Goal: Check status: Check status

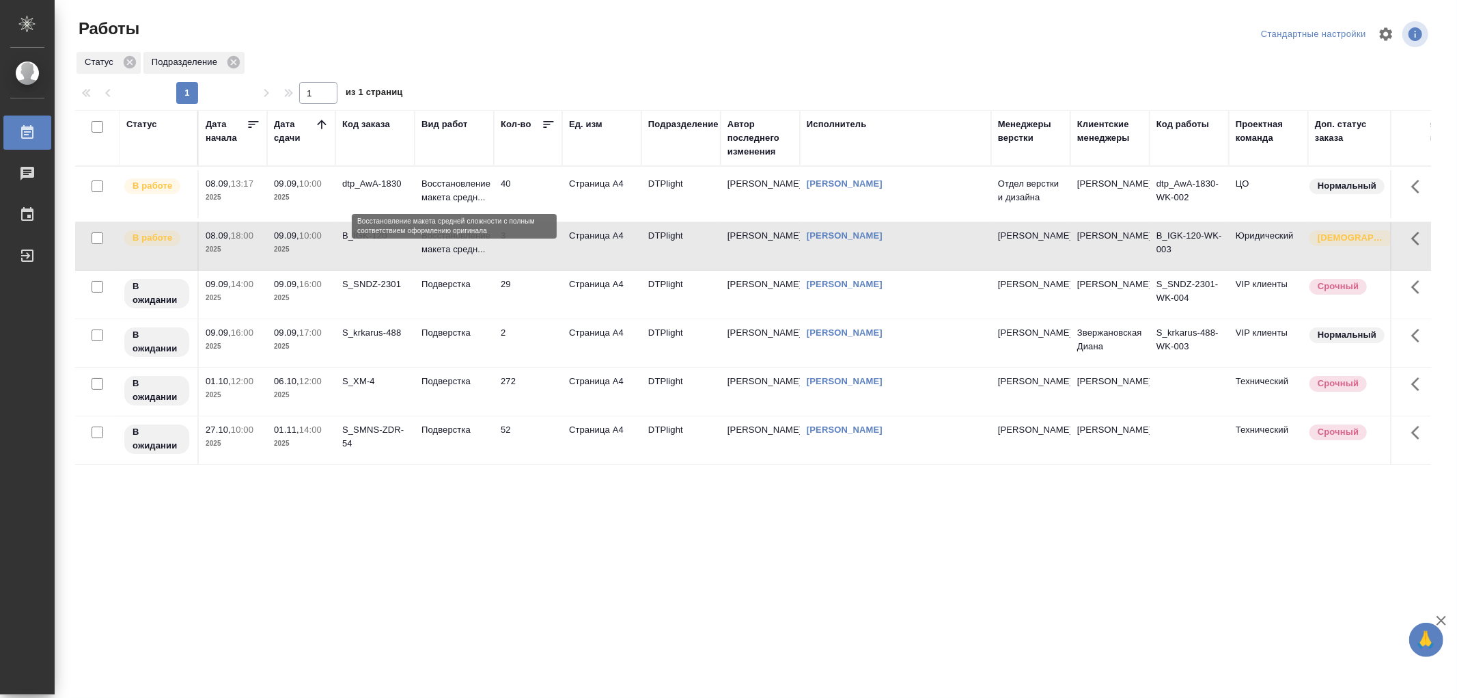
click at [473, 201] on p "Восстановление макета средн..." at bounding box center [455, 190] width 66 height 27
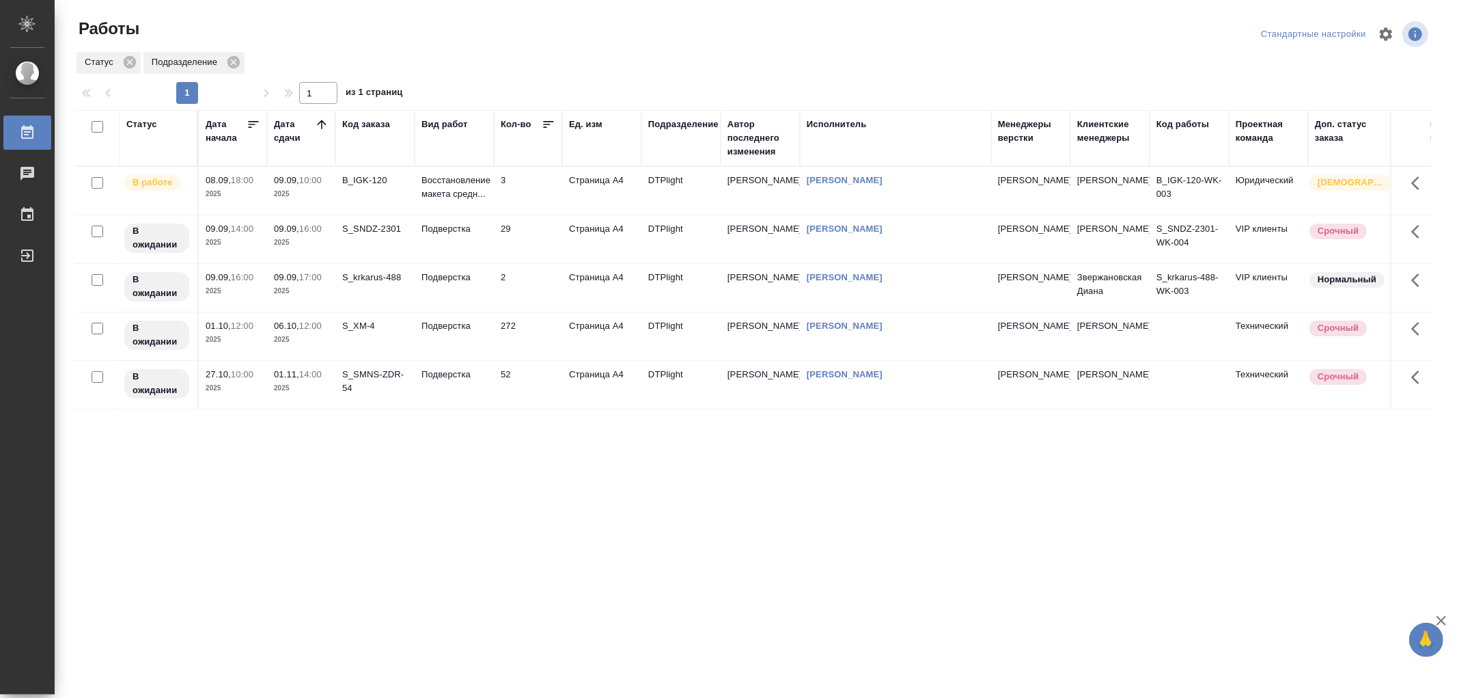
click at [453, 184] on p "Восстановление макета средн..." at bounding box center [455, 187] width 66 height 27
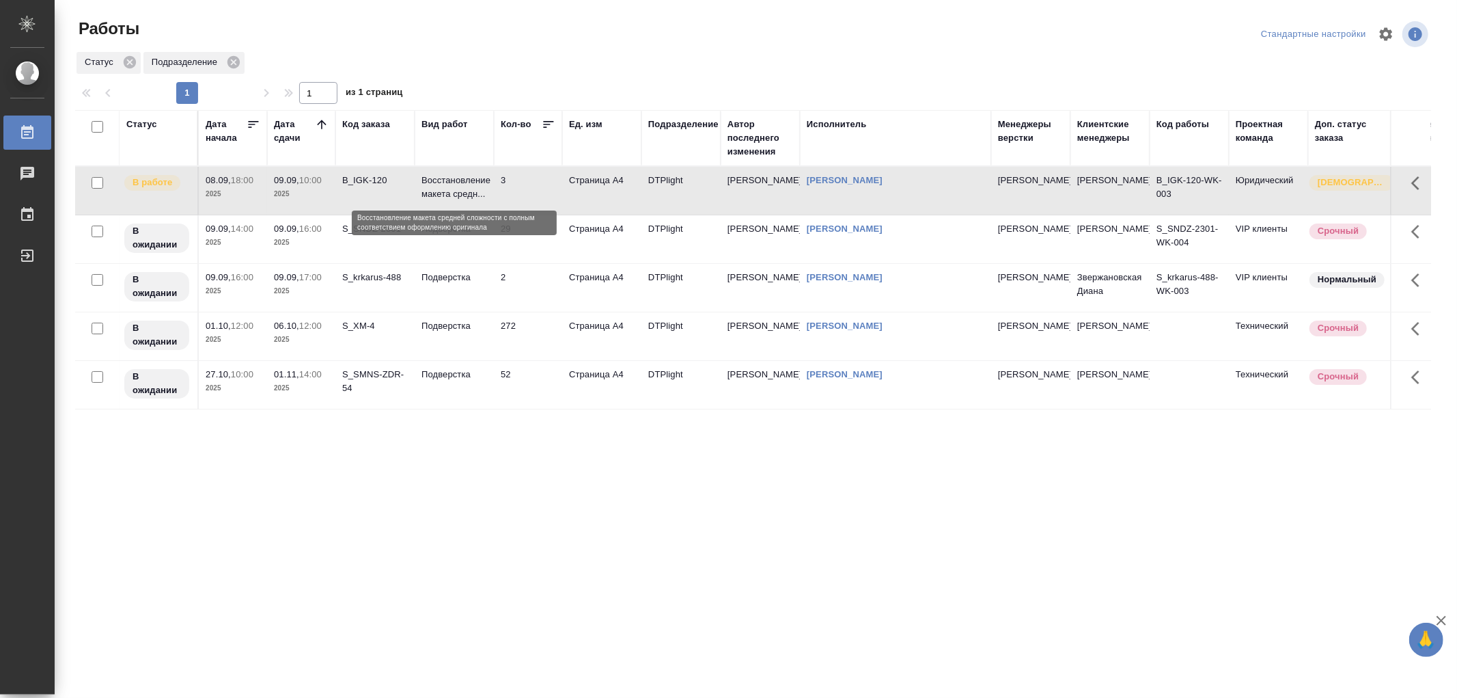
click at [453, 184] on p "Восстановление макета средн..." at bounding box center [455, 187] width 66 height 27
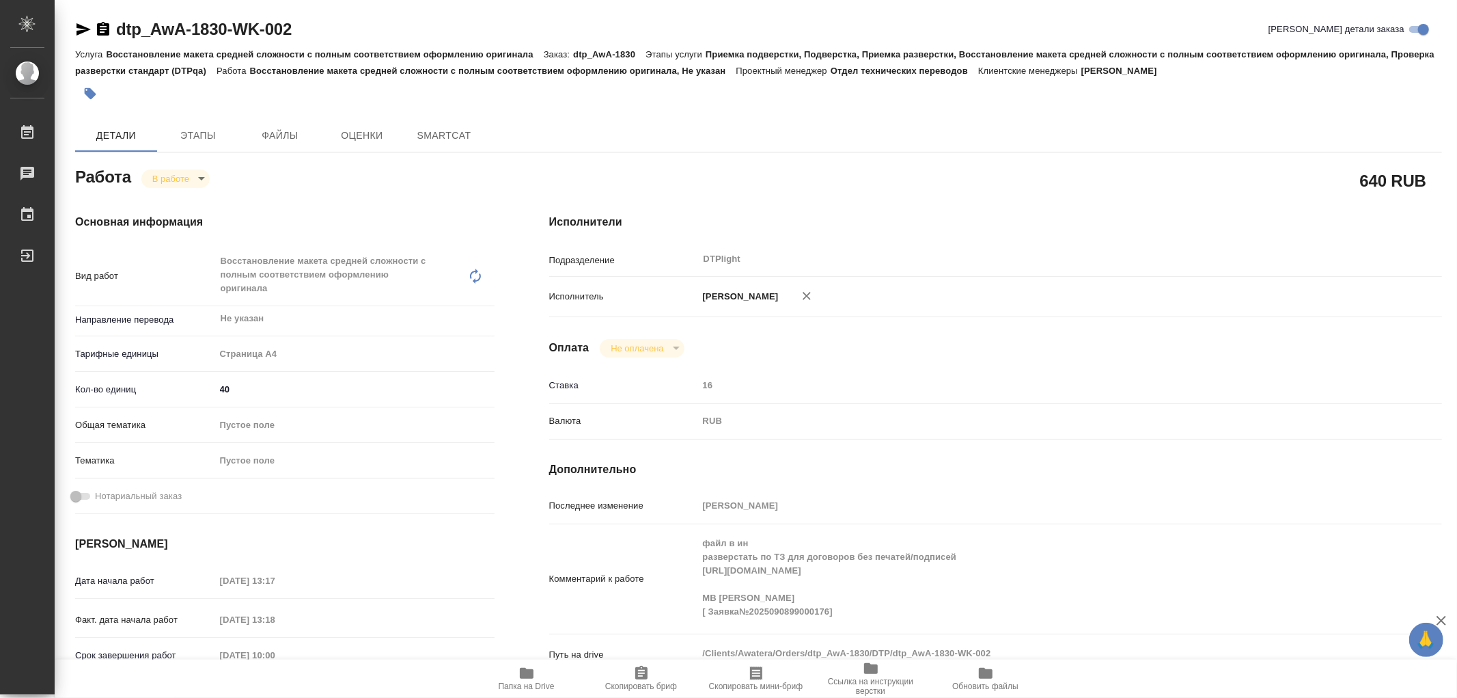
type textarea "x"
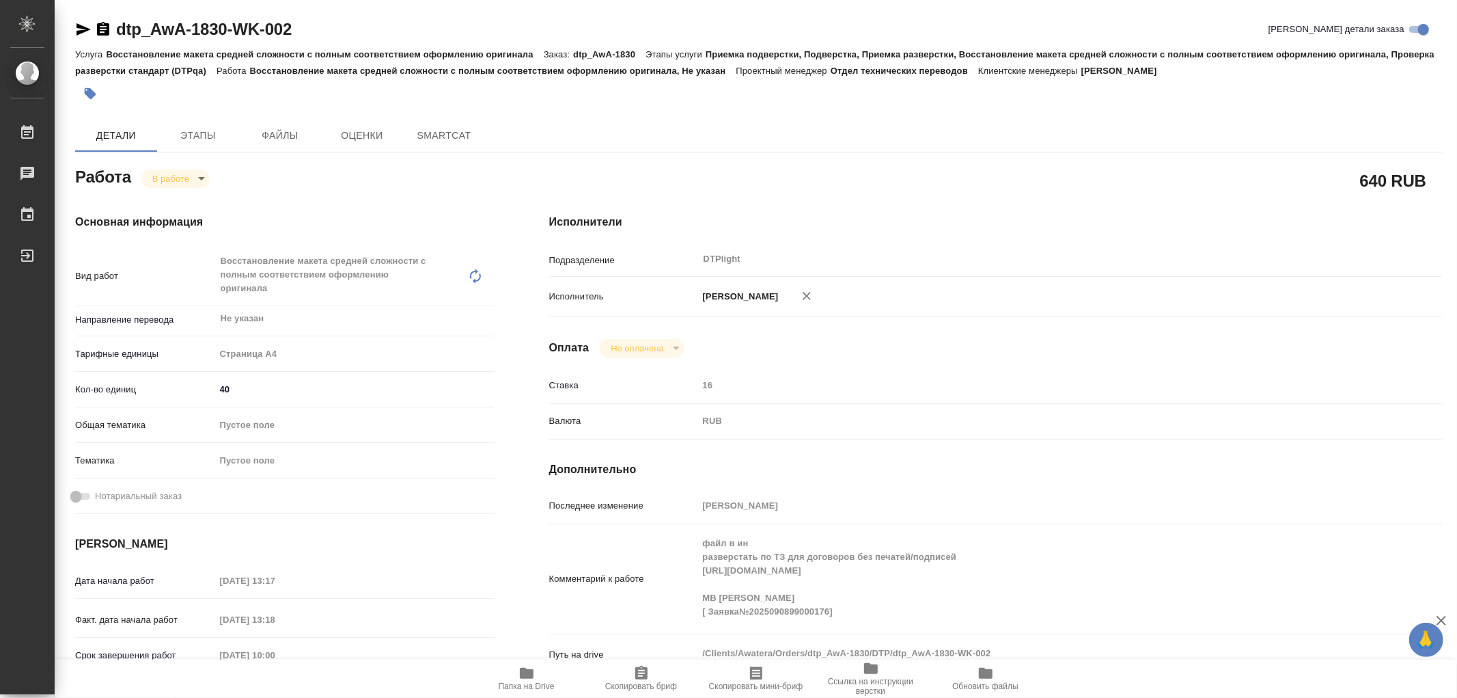
type textarea "x"
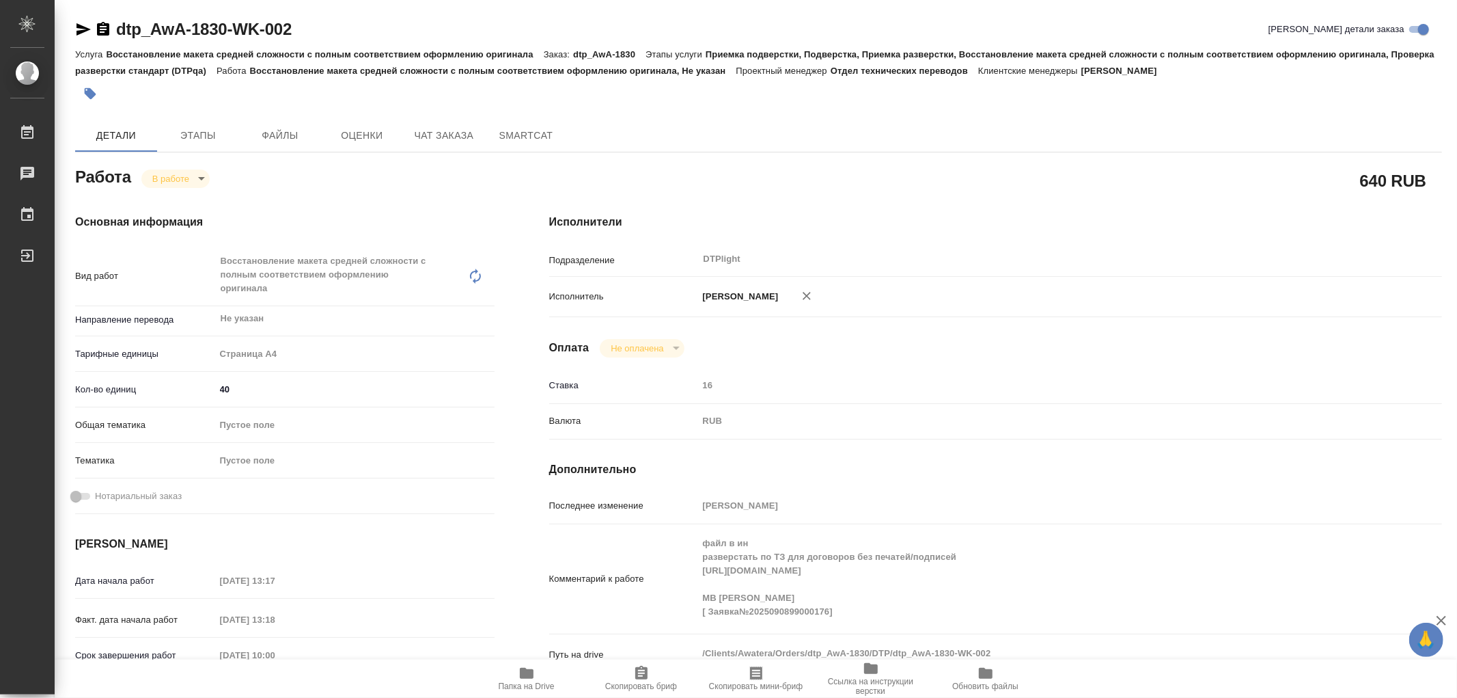
type textarea "x"
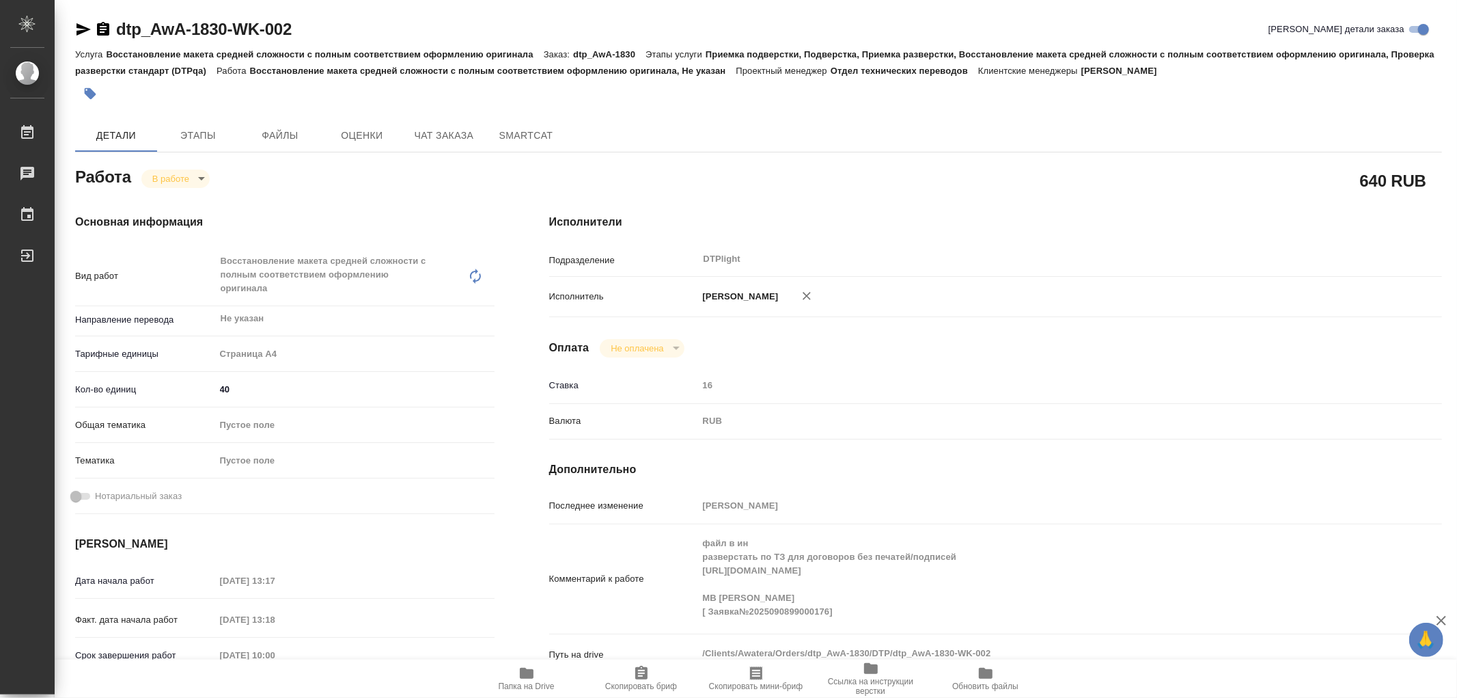
type textarea "x"
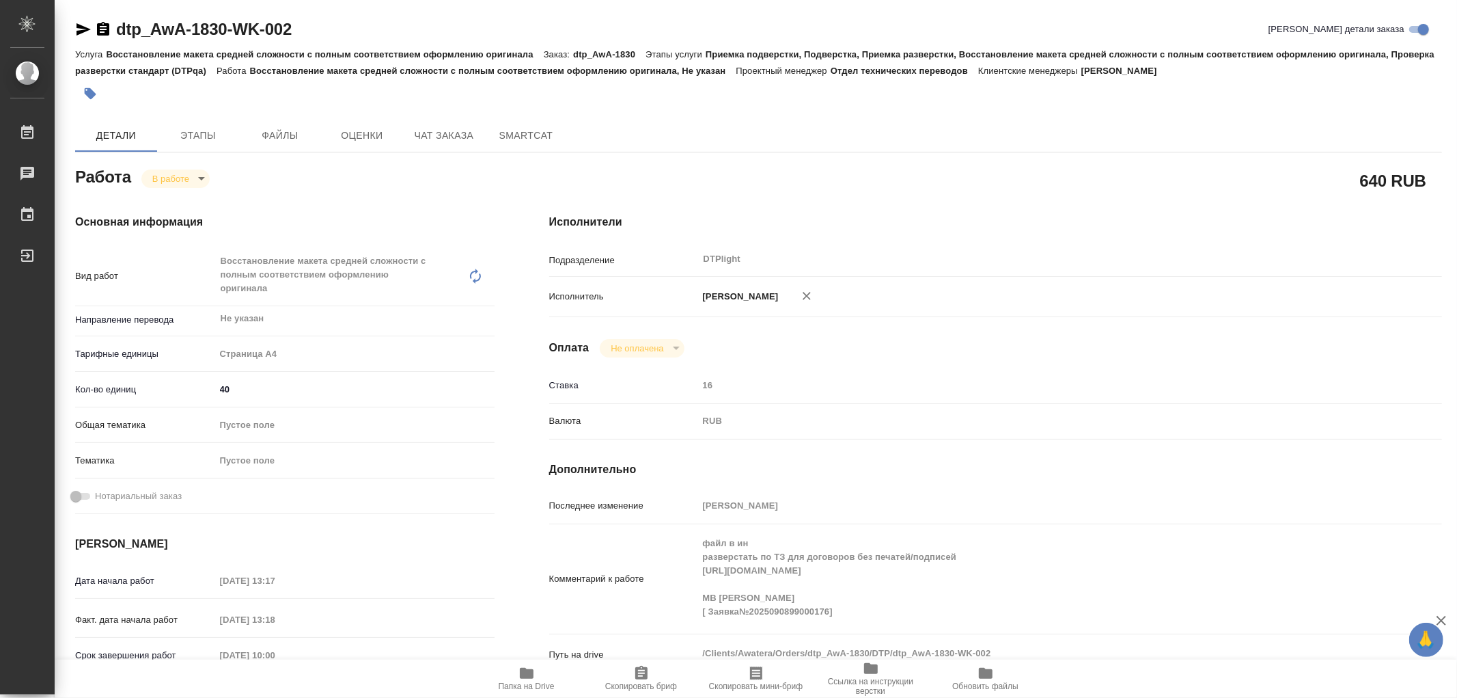
type textarea "x"
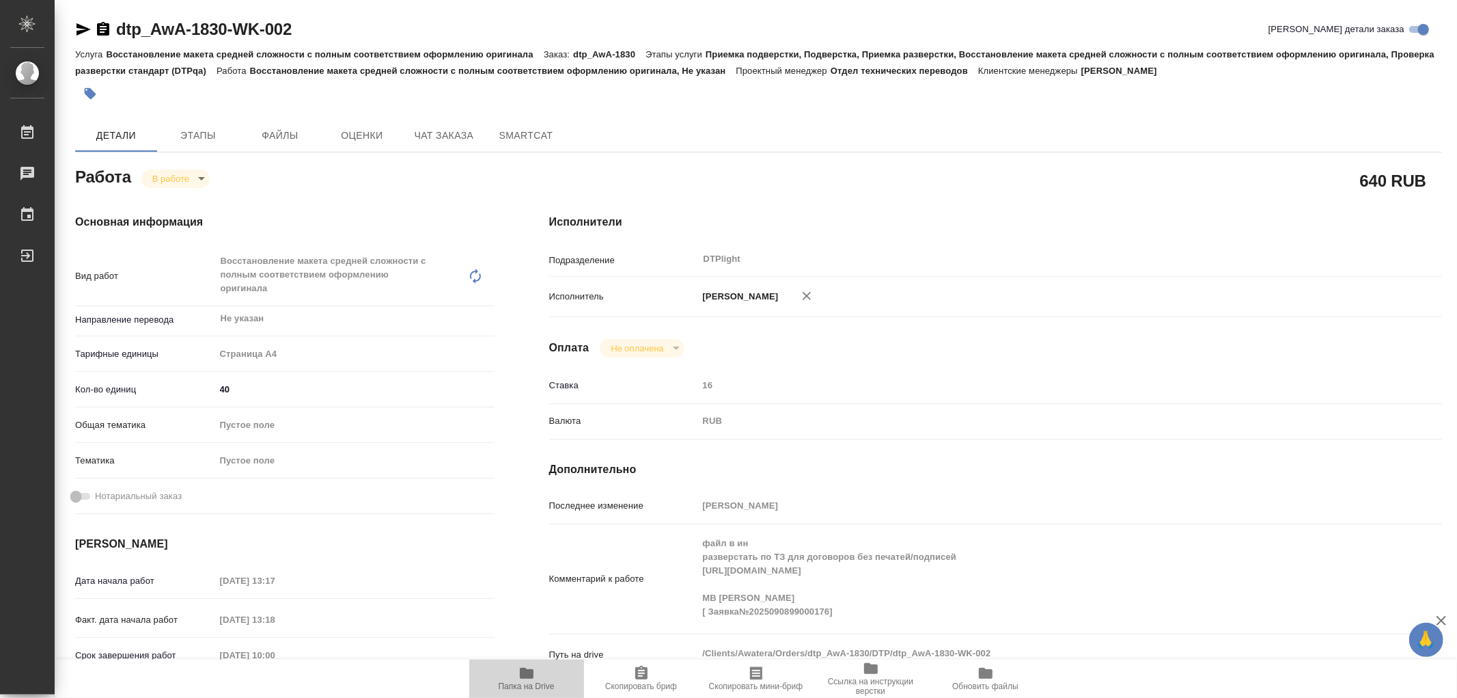
click at [533, 670] on icon "button" at bounding box center [527, 673] width 14 height 11
type textarea "x"
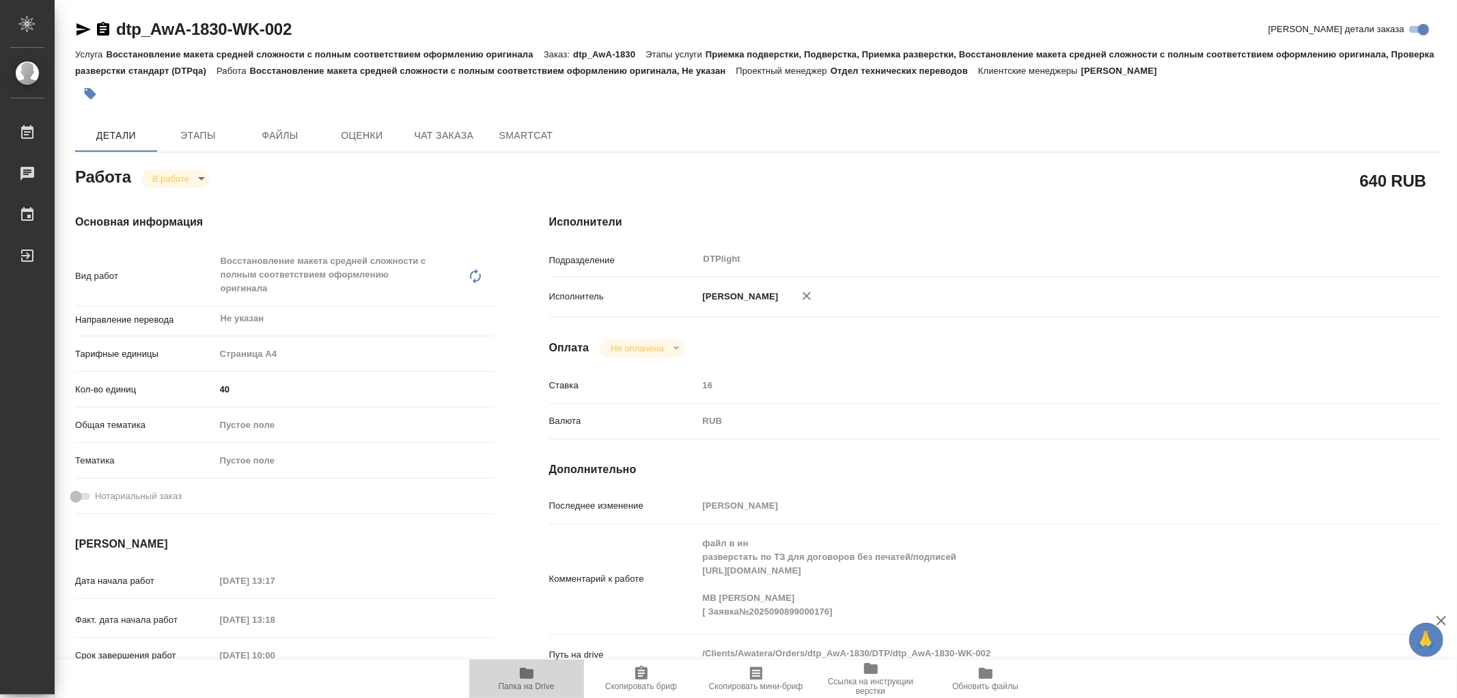
type textarea "x"
click at [178, 182] on body "🙏 .cls-1 fill:#fff; AWATERA Работы 0 Чаты График Выйти dtp_AwA-1830-WK-002 Крат…" at bounding box center [728, 349] width 1457 height 698
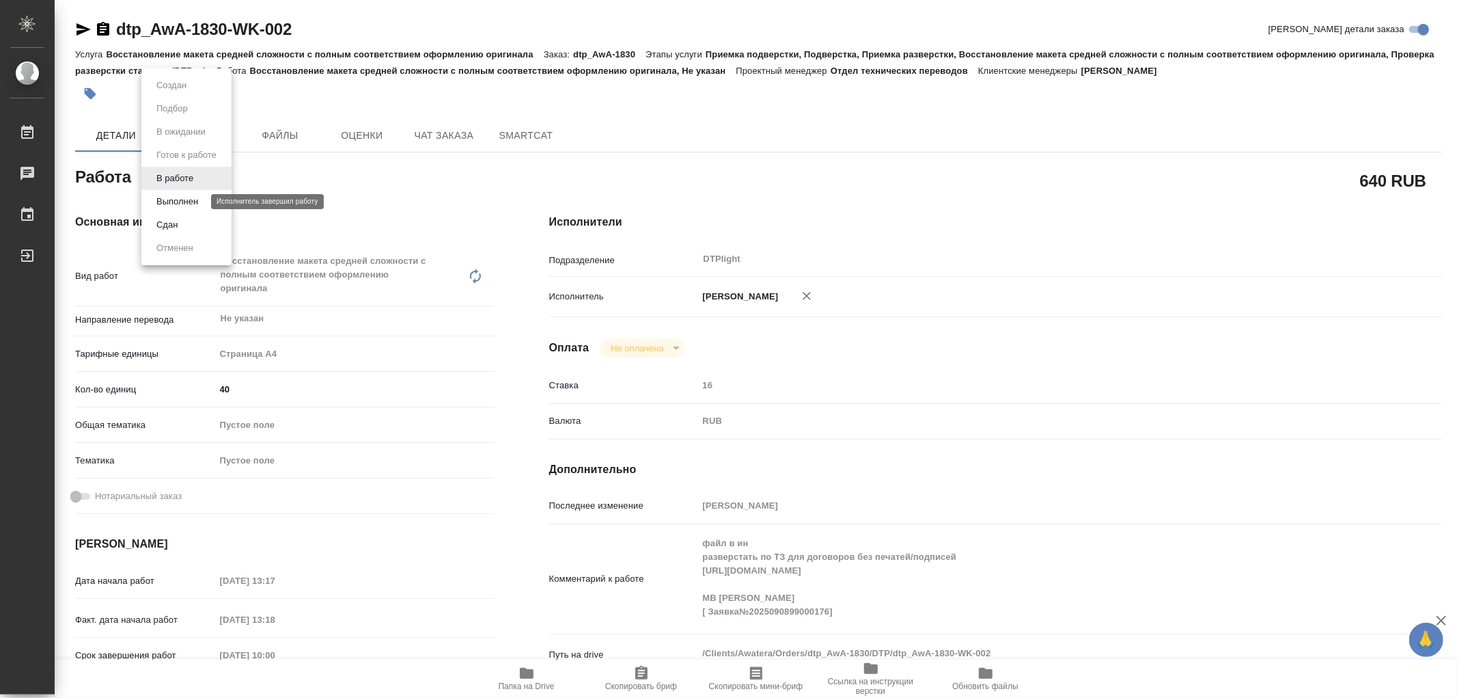
click at [178, 200] on button "Выполнен" at bounding box center [177, 201] width 50 height 15
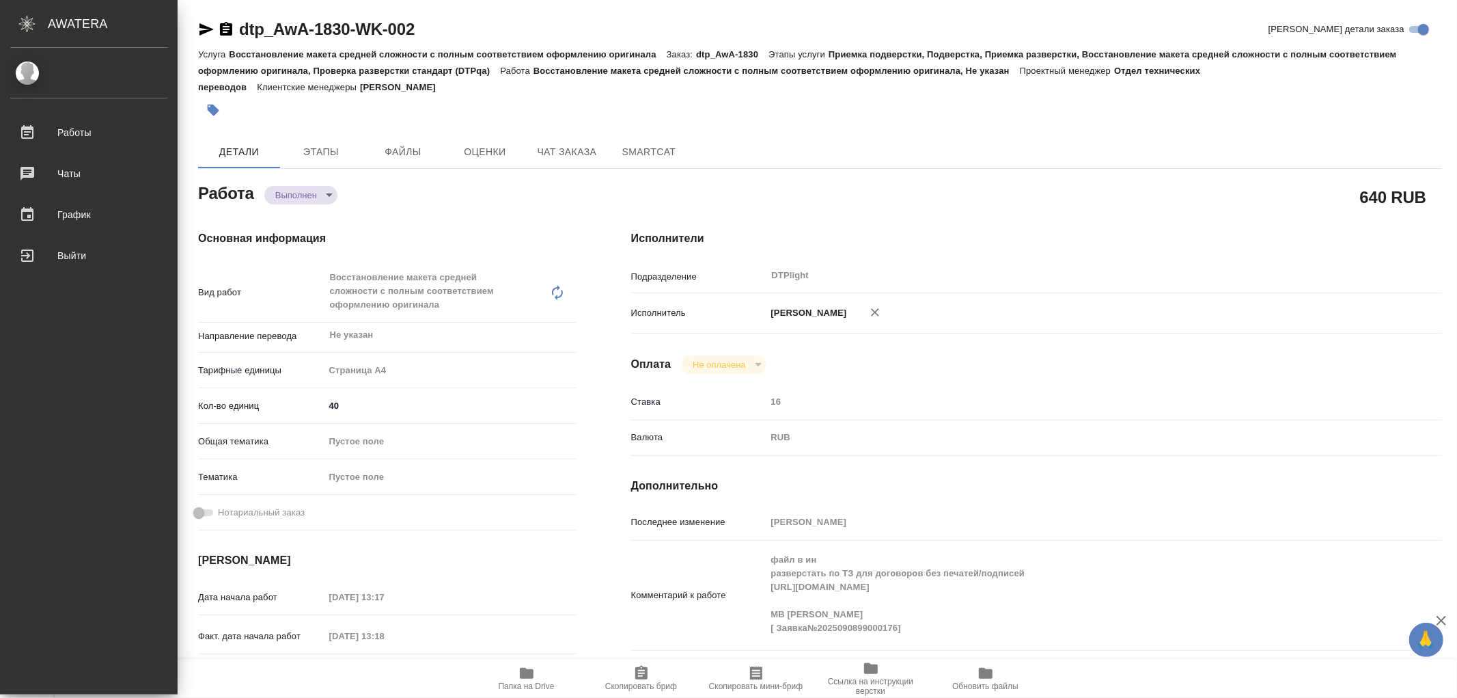
type textarea "x"
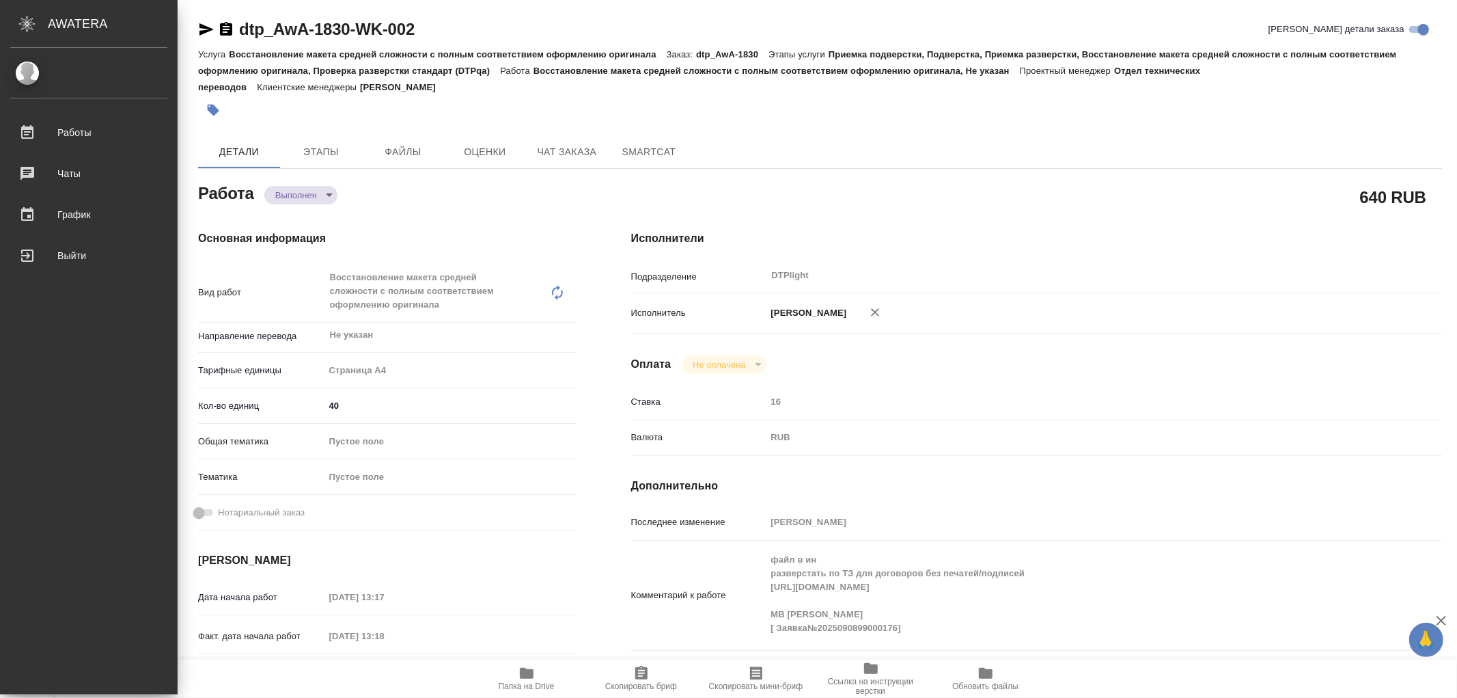
type textarea "x"
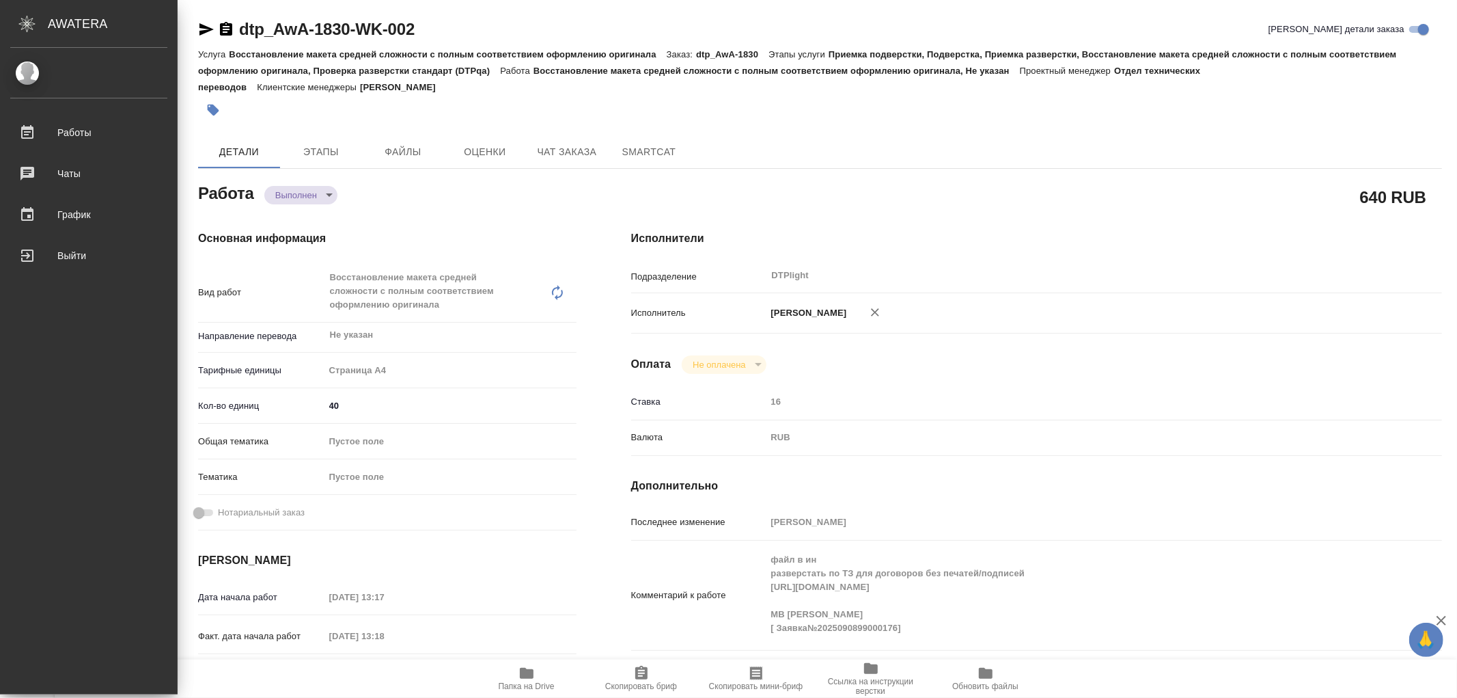
type textarea "x"
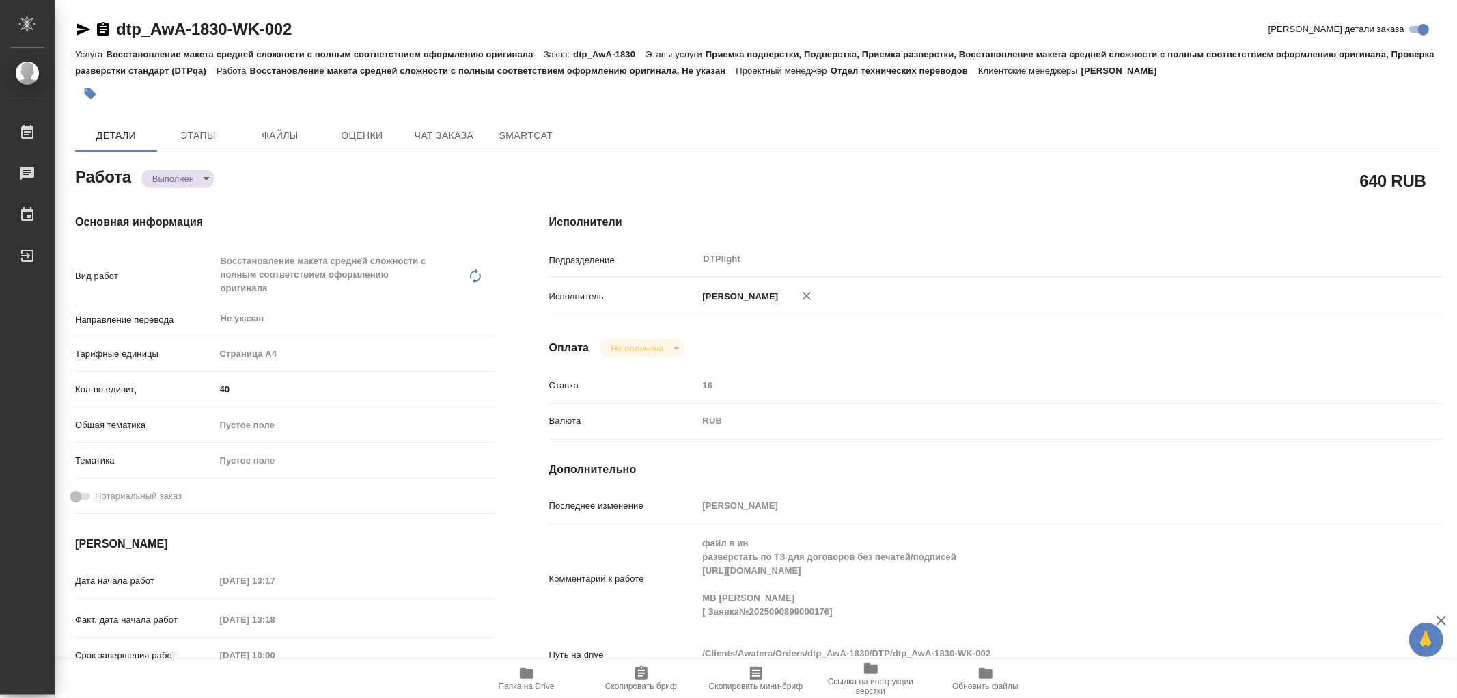
type textarea "x"
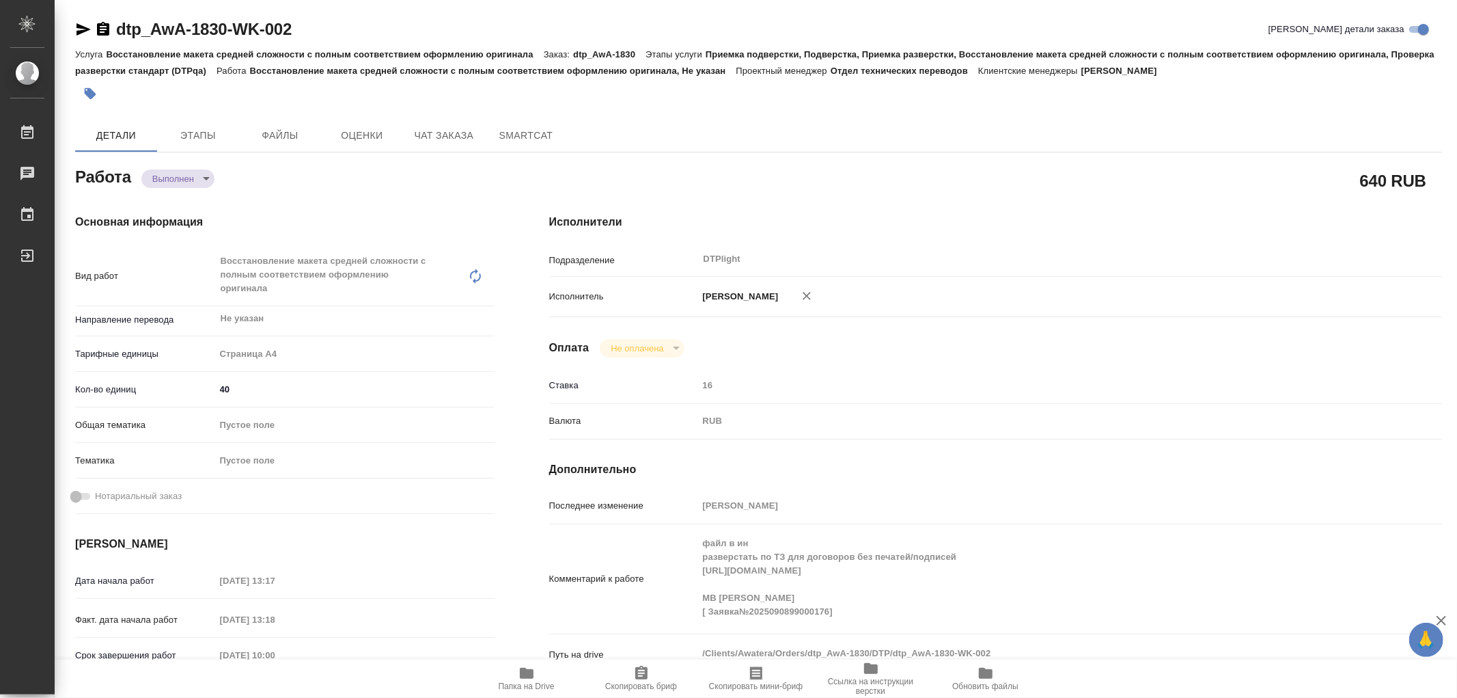
click at [89, 28] on icon "button" at bounding box center [83, 29] width 16 height 16
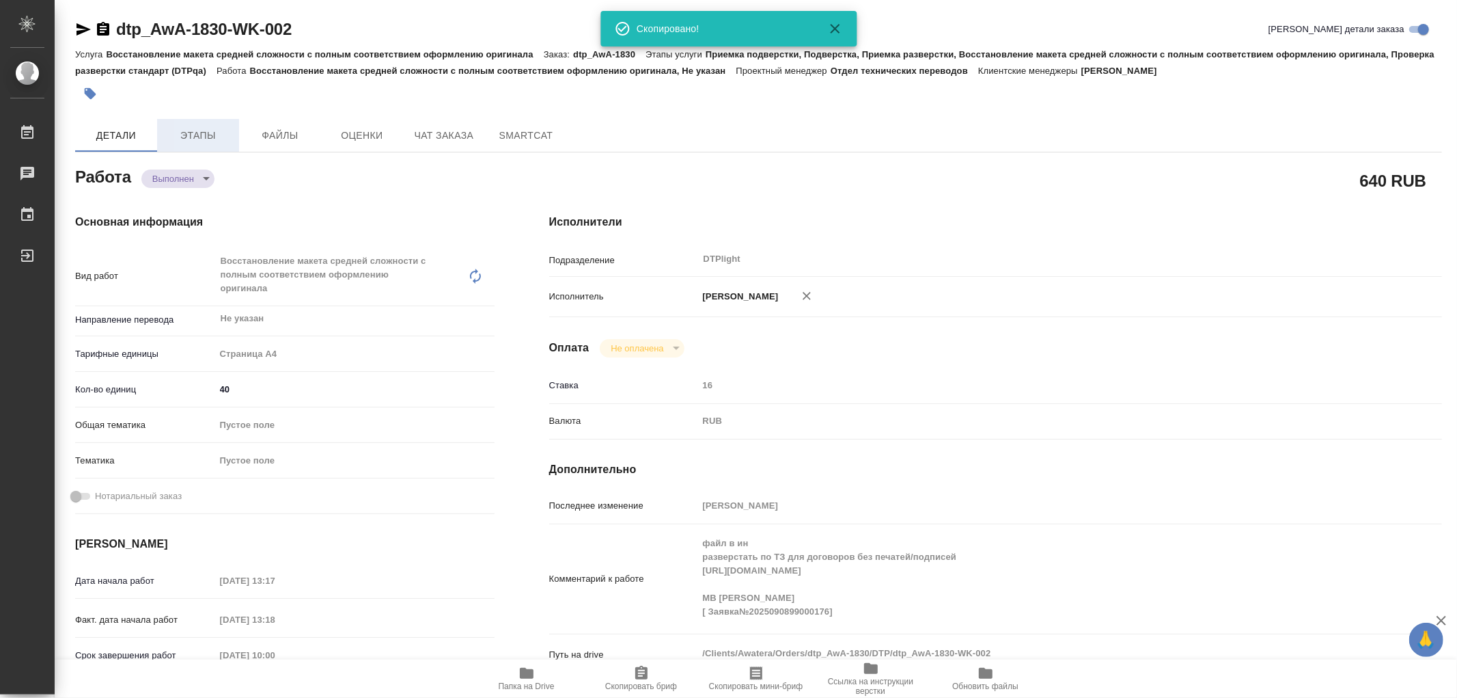
click at [187, 132] on span "Этапы" at bounding box center [198, 135] width 66 height 17
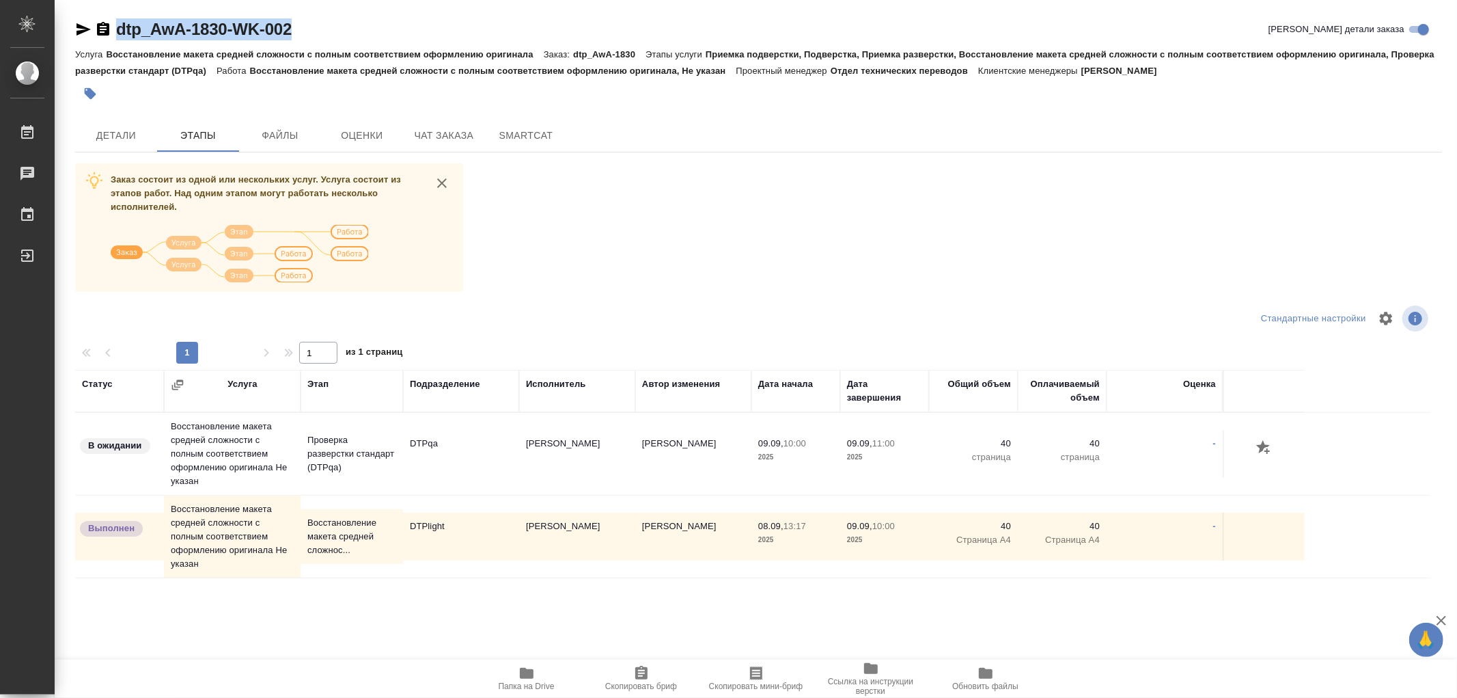
drag, startPoint x: 308, startPoint y: 35, endPoint x: 115, endPoint y: 30, distance: 193.4
click at [109, 35] on div "dtp_AwA-1830-WK-002 Кратко детали заказа" at bounding box center [758, 29] width 1367 height 22
copy link "dtp_AwA-1830-WK-002"
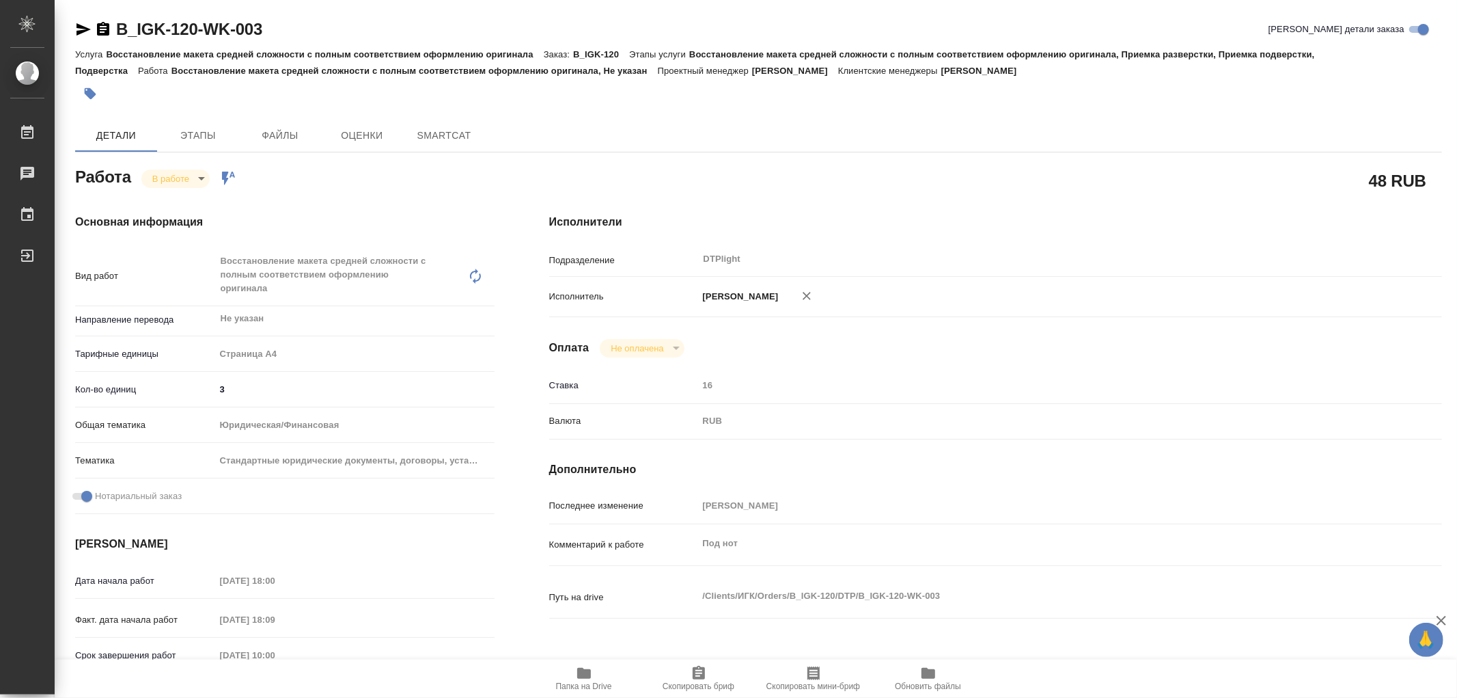
type textarea "x"
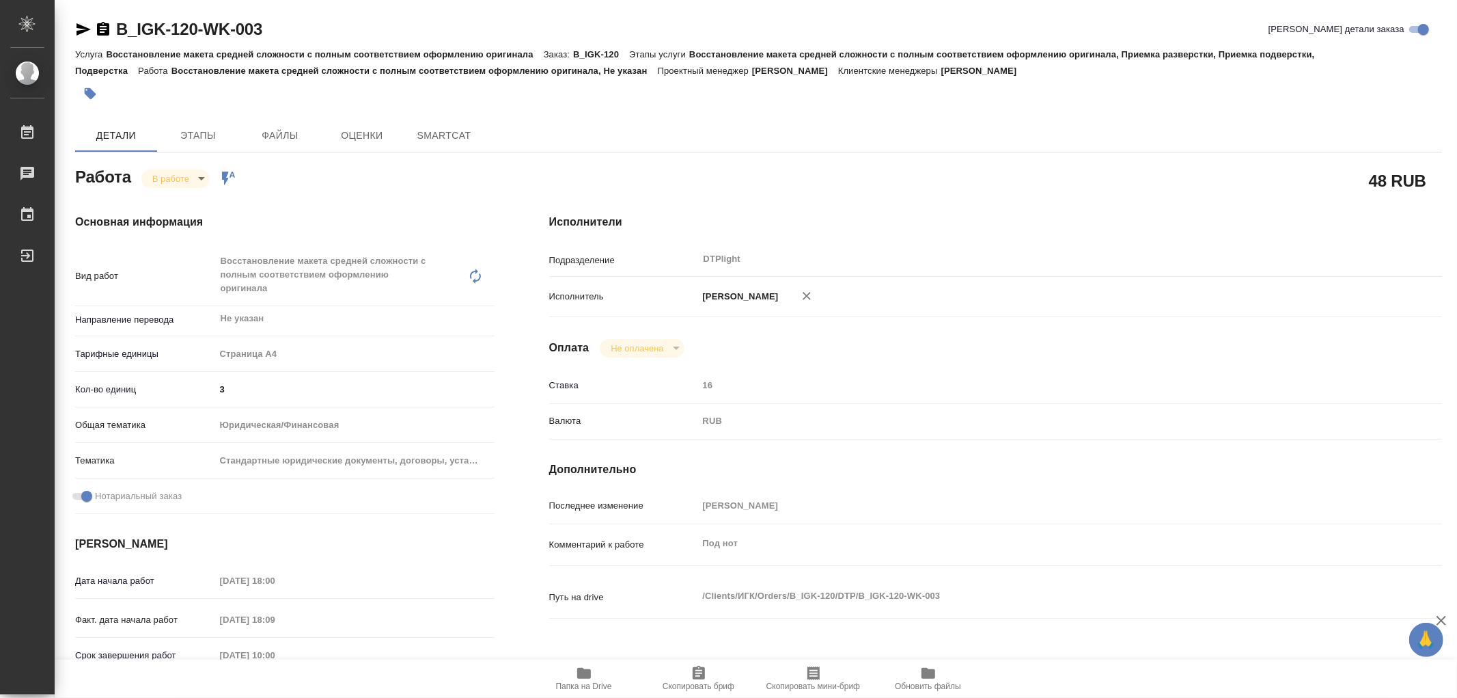
type textarea "x"
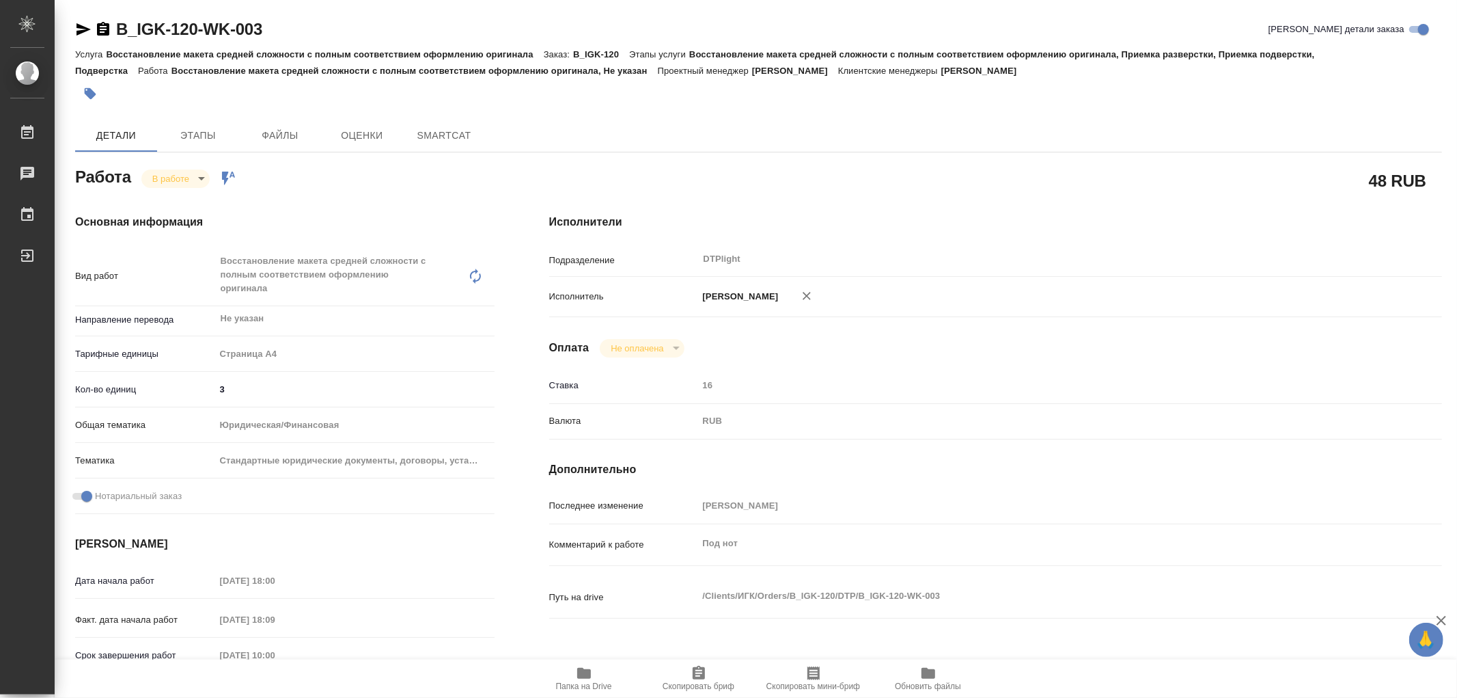
type textarea "x"
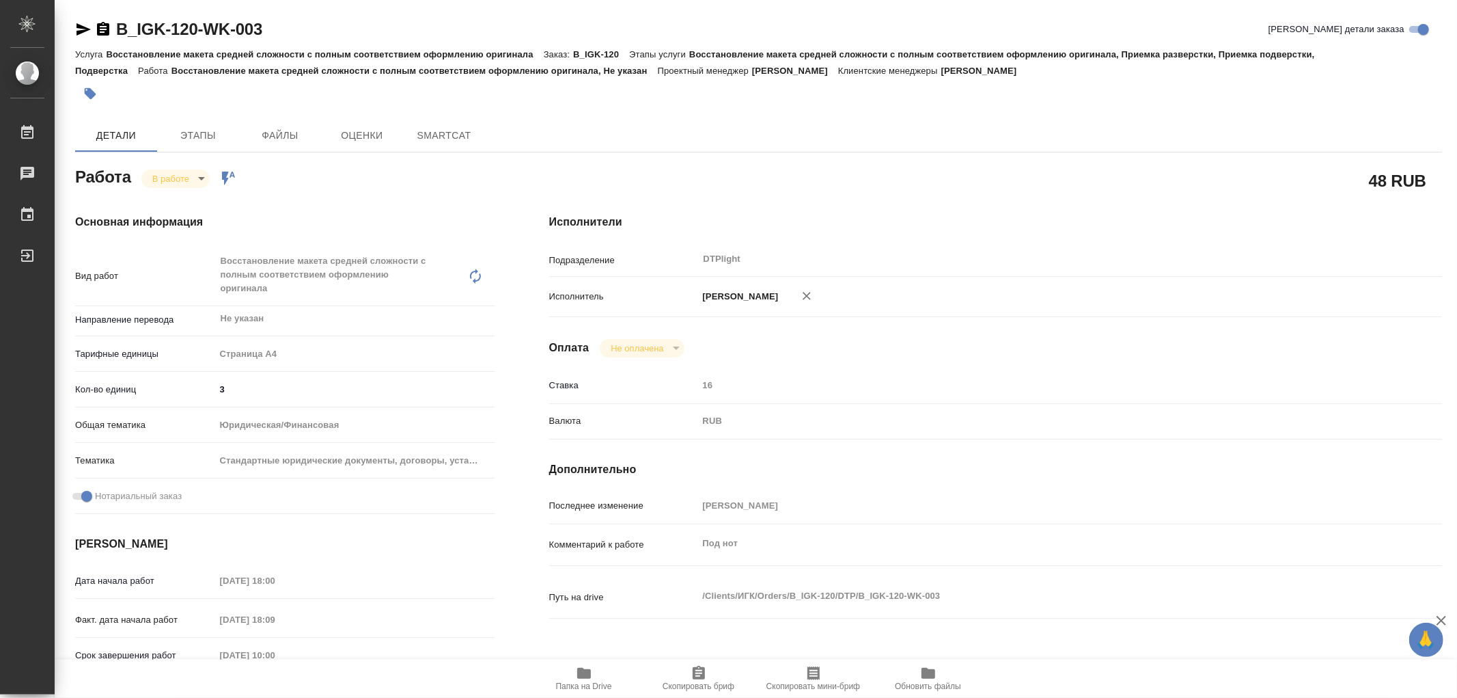
type textarea "x"
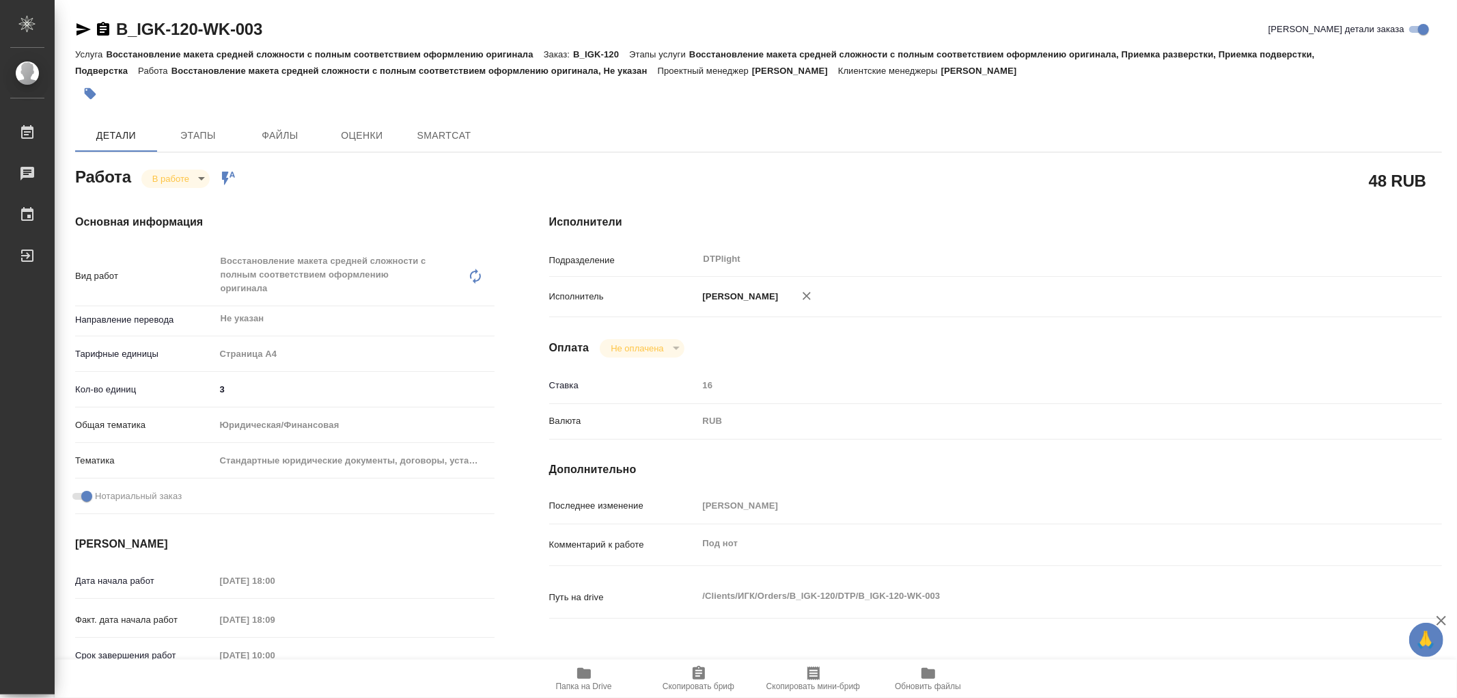
type textarea "x"
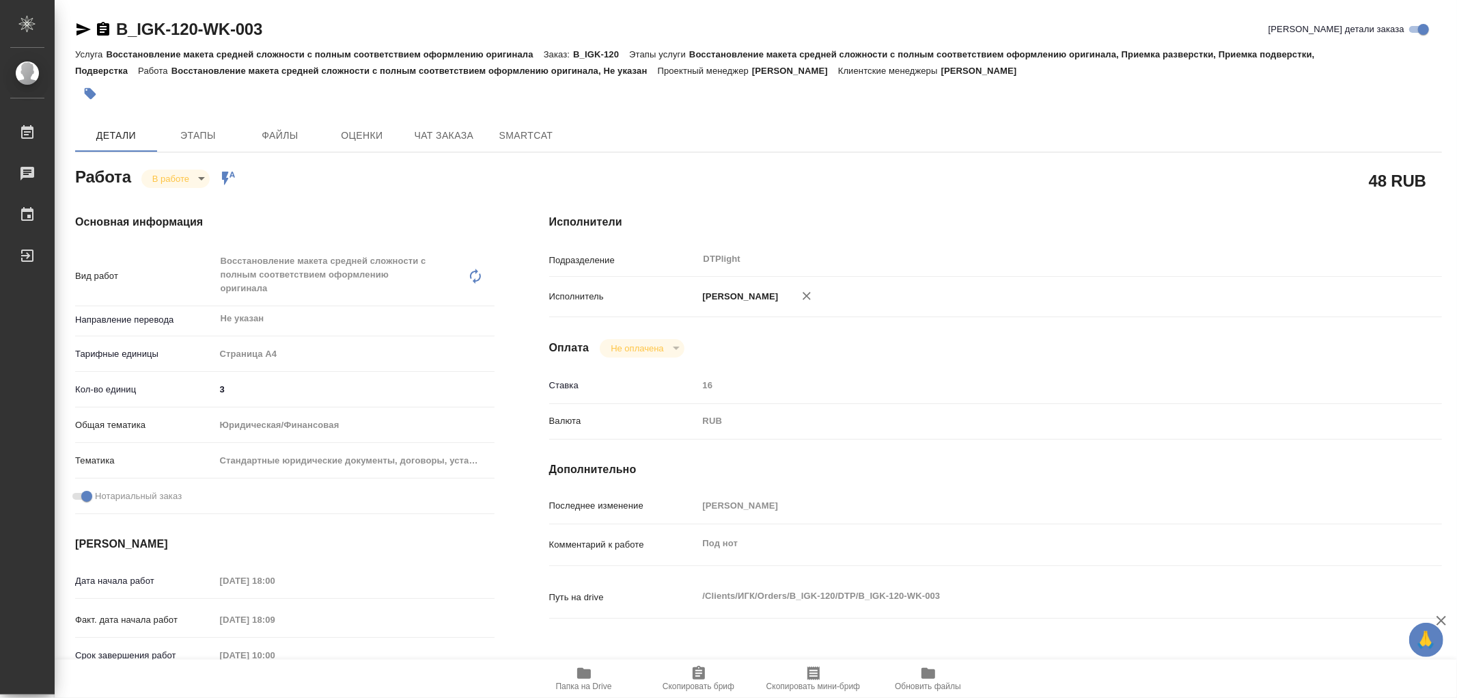
type textarea "x"
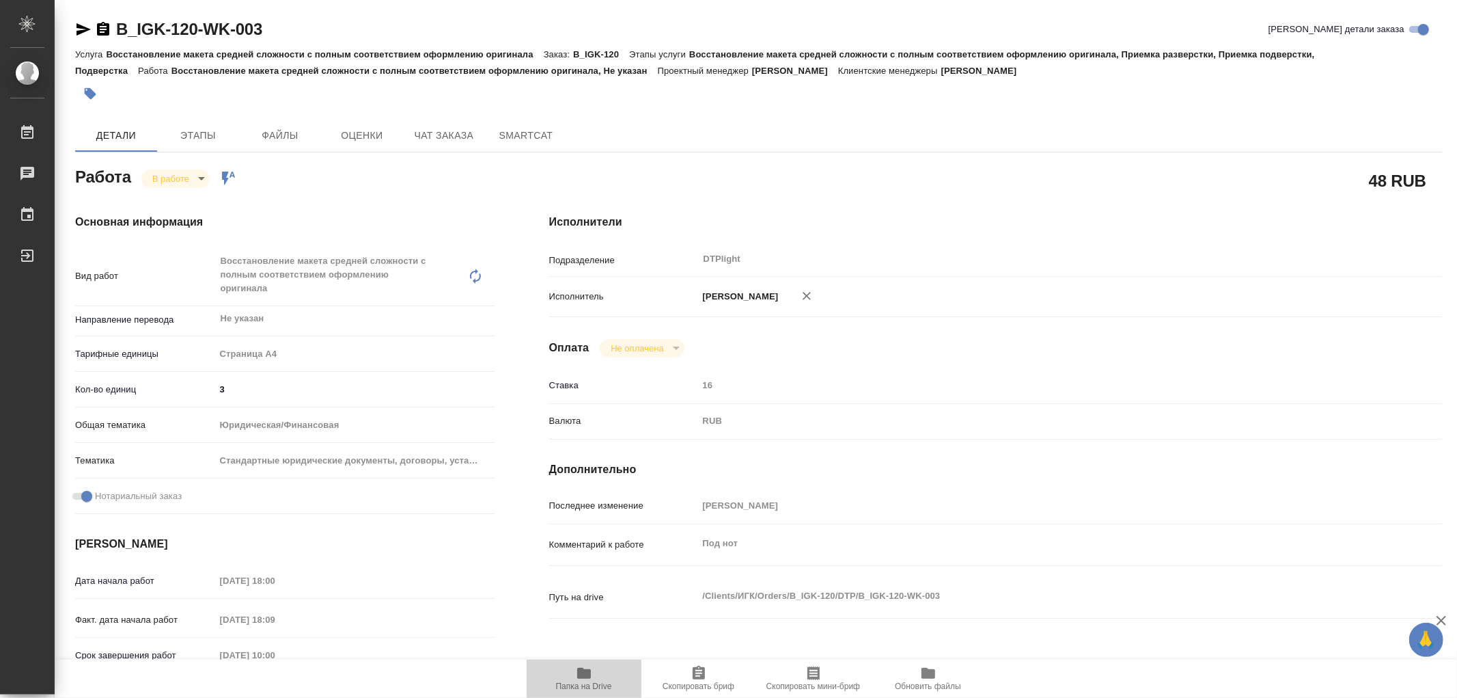
click at [586, 676] on icon "button" at bounding box center [584, 673] width 14 height 11
type textarea "x"
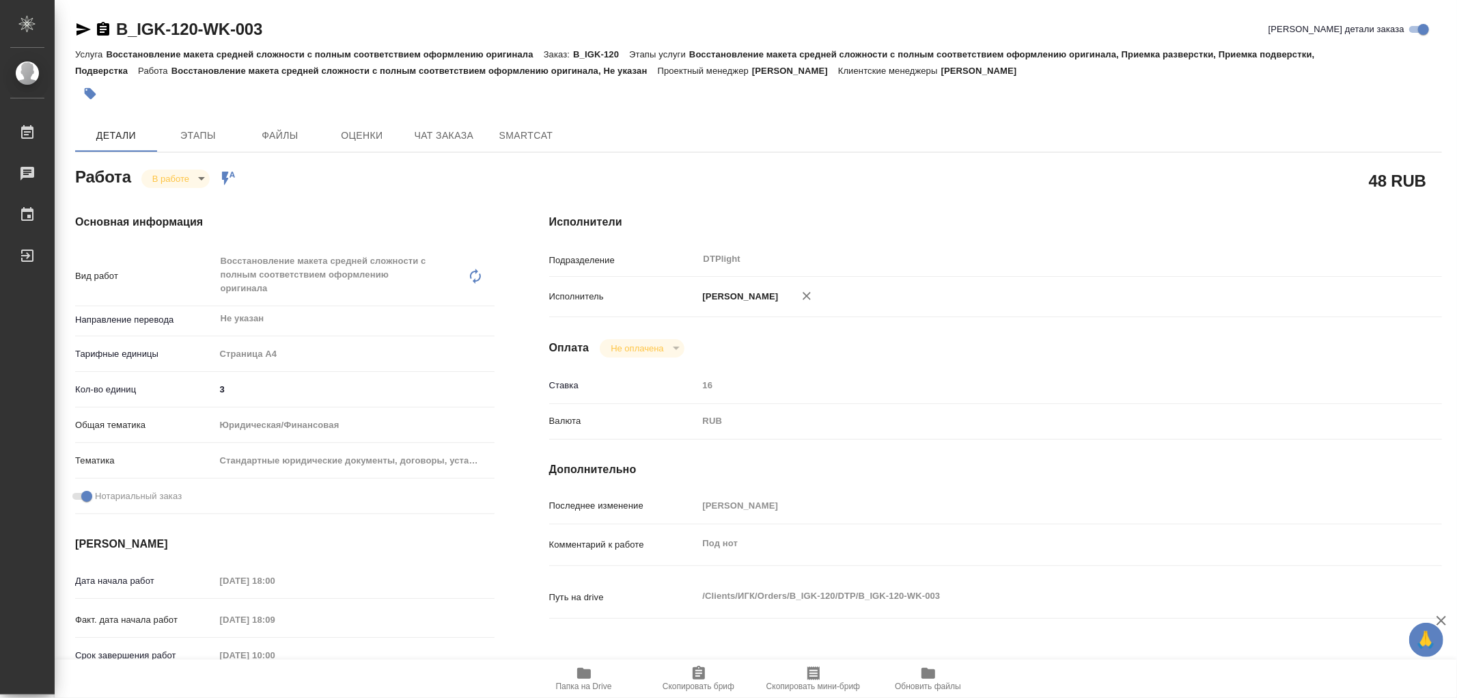
type textarea "x"
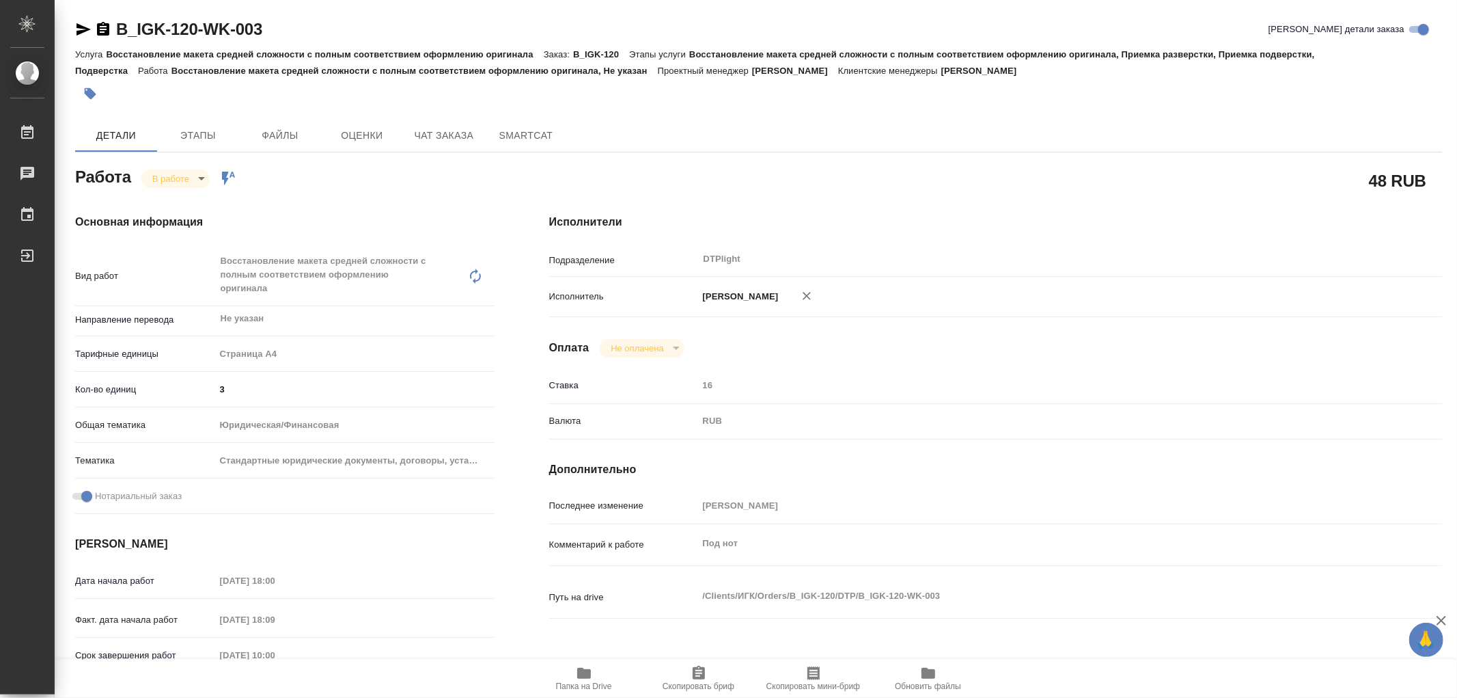
type textarea "x"
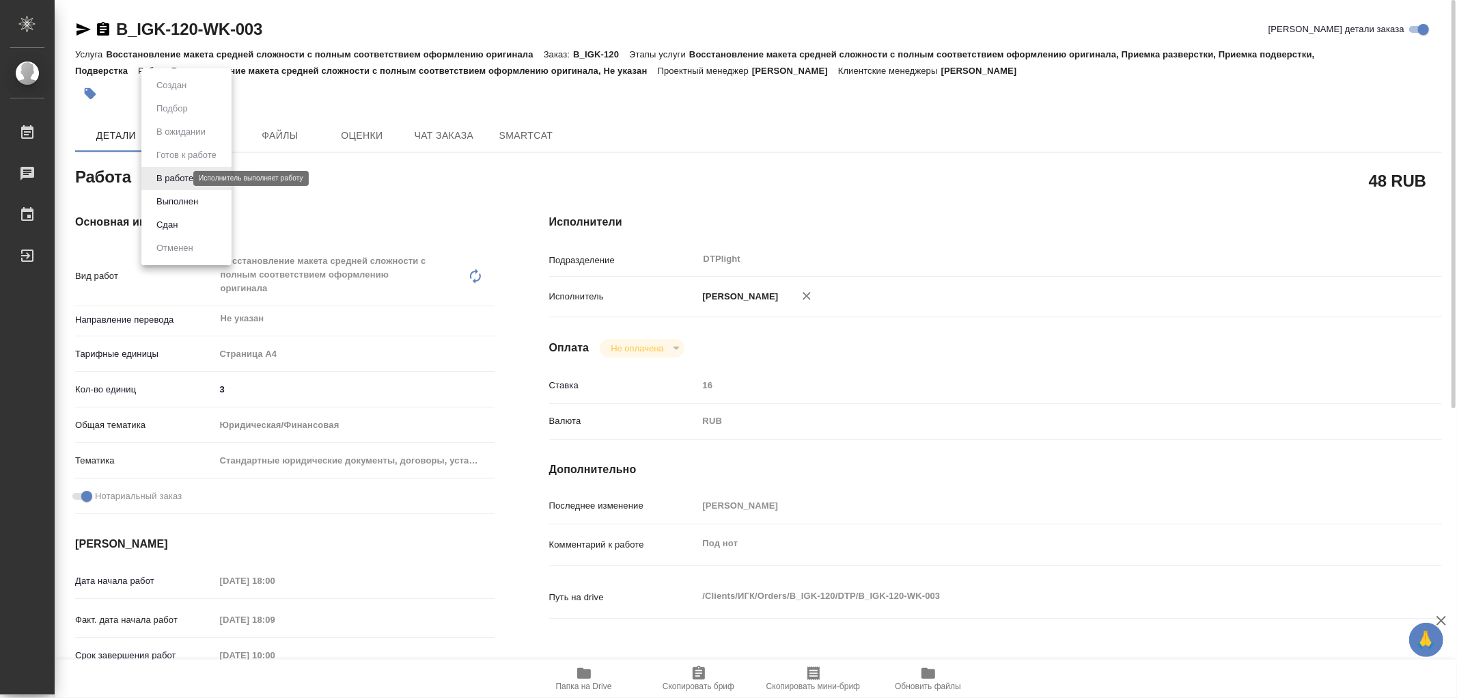
click at [165, 182] on body "🙏 .cls-1 fill:#fff; AWATERA Работы 0 Чаты График Выйти B_IGK-120-WK-003 Кратко …" at bounding box center [728, 349] width 1457 height 698
click at [176, 200] on button "Выполнен" at bounding box center [177, 201] width 50 height 15
type textarea "x"
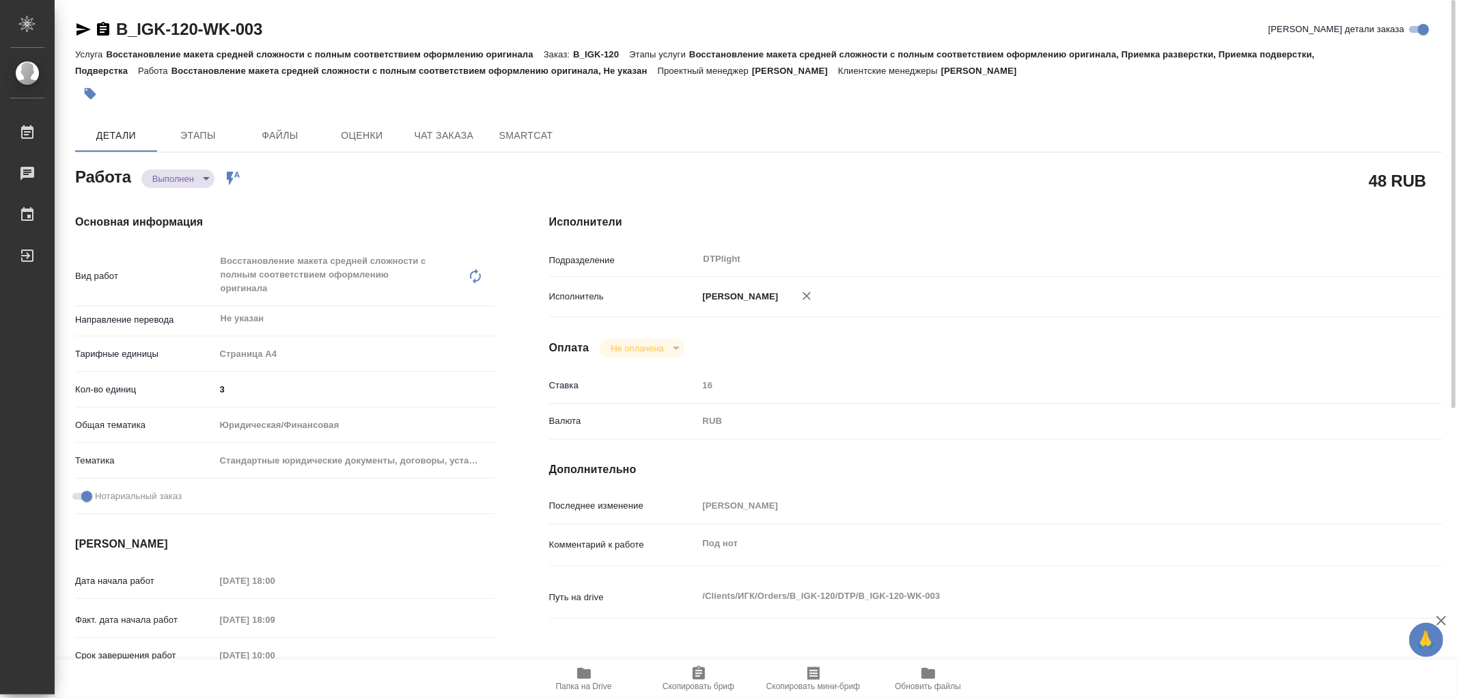
type textarea "x"
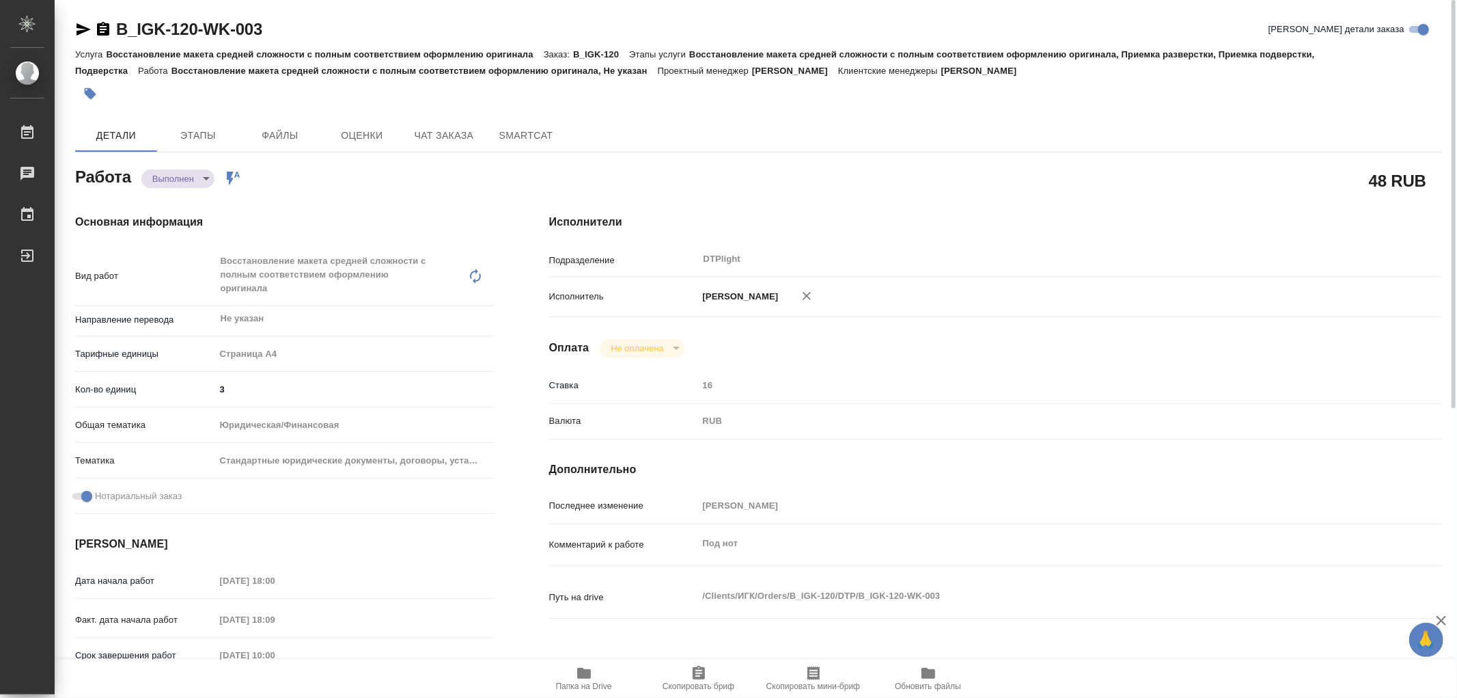
type textarea "x"
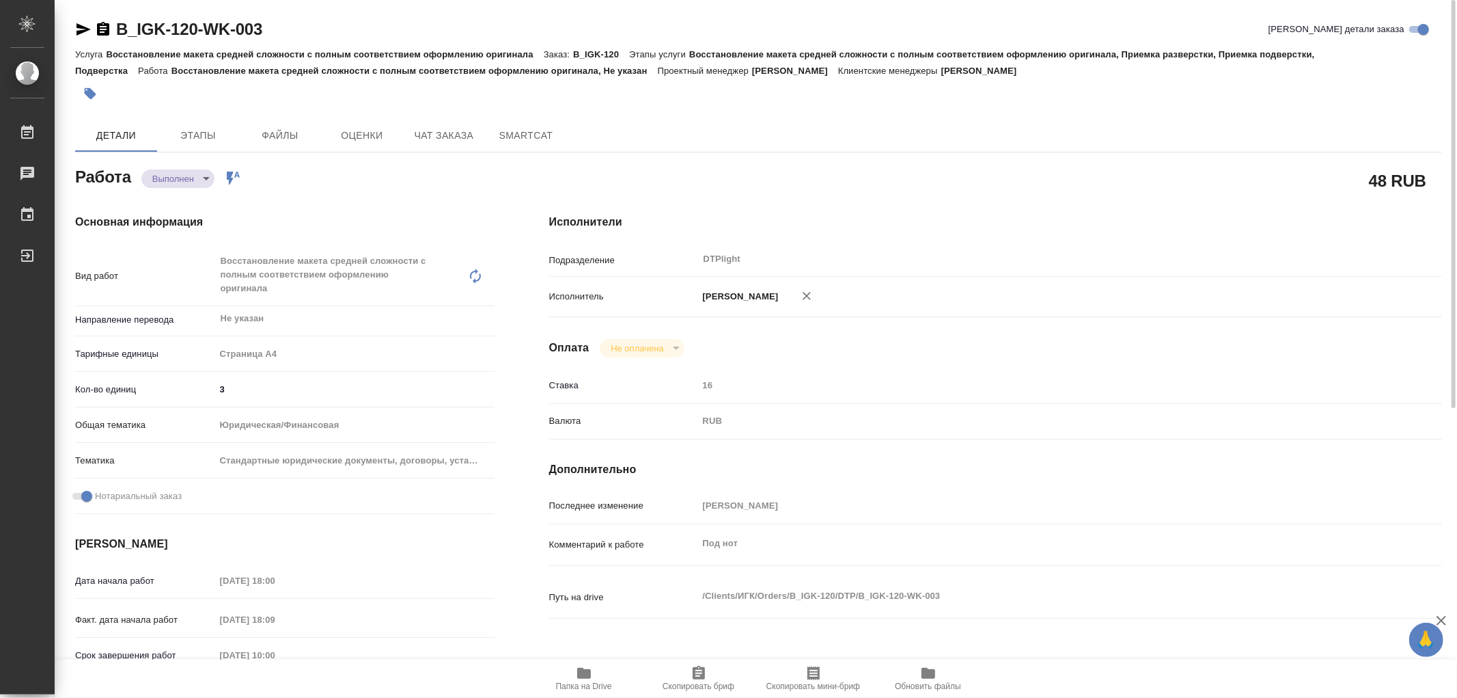
type textarea "x"
drag, startPoint x: 274, startPoint y: 31, endPoint x: 120, endPoint y: 31, distance: 154.4
click at [120, 31] on div "B_IGK-120-WK-003 Кратко детали заказа" at bounding box center [758, 29] width 1367 height 22
copy link "B_IGK-120-WK-003"
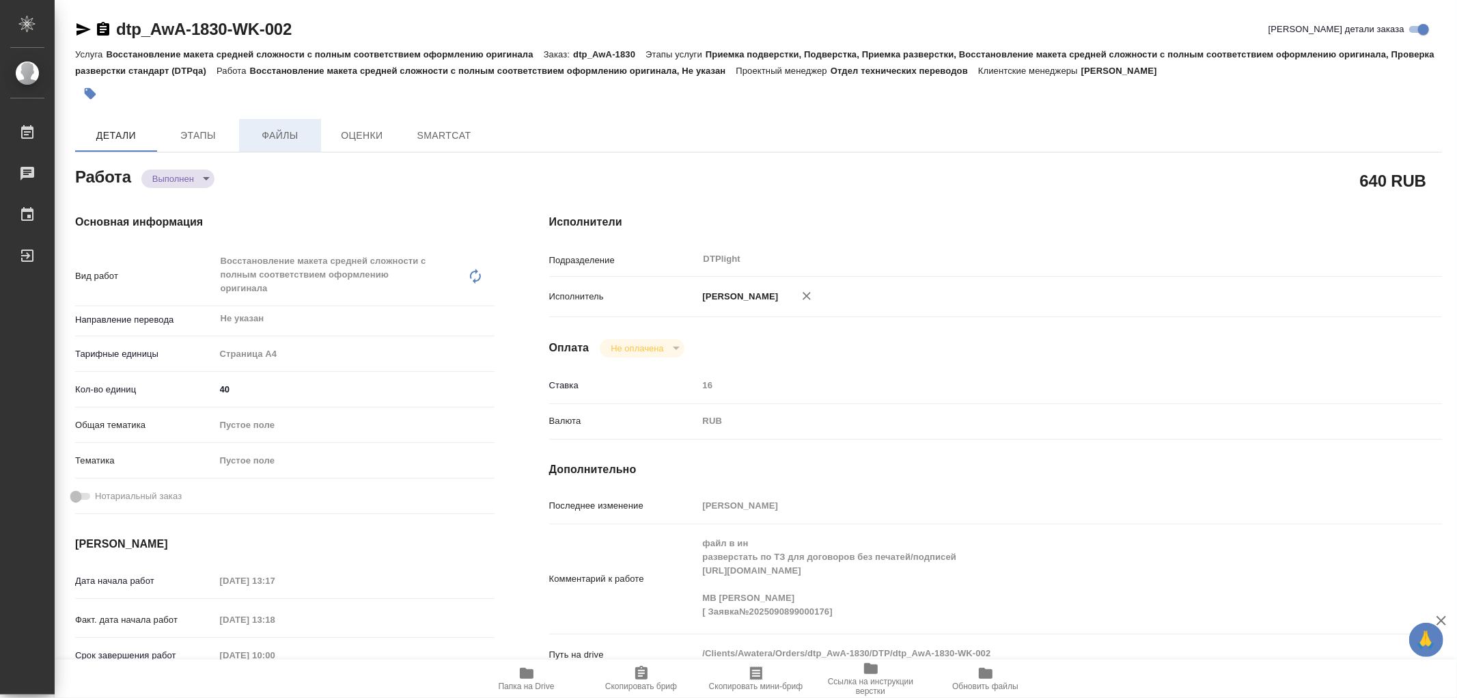
type textarea "x"
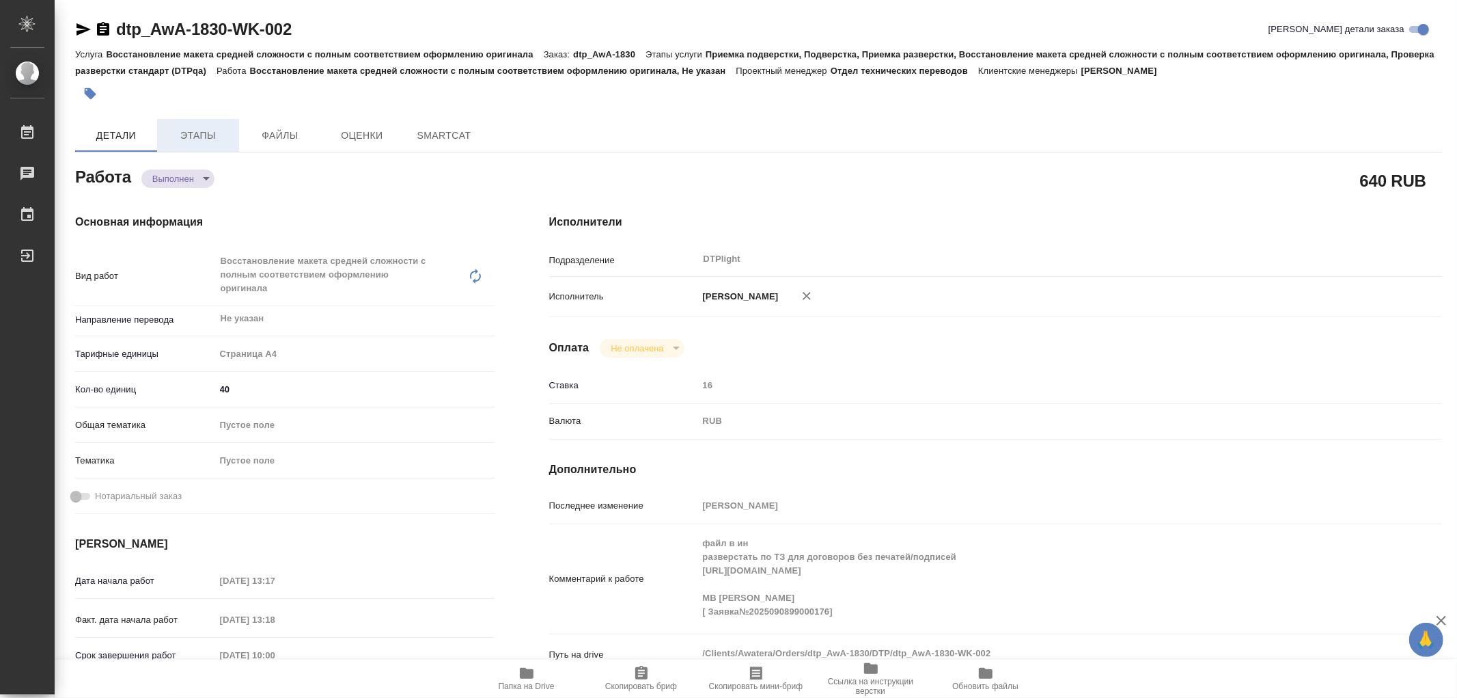
type textarea "x"
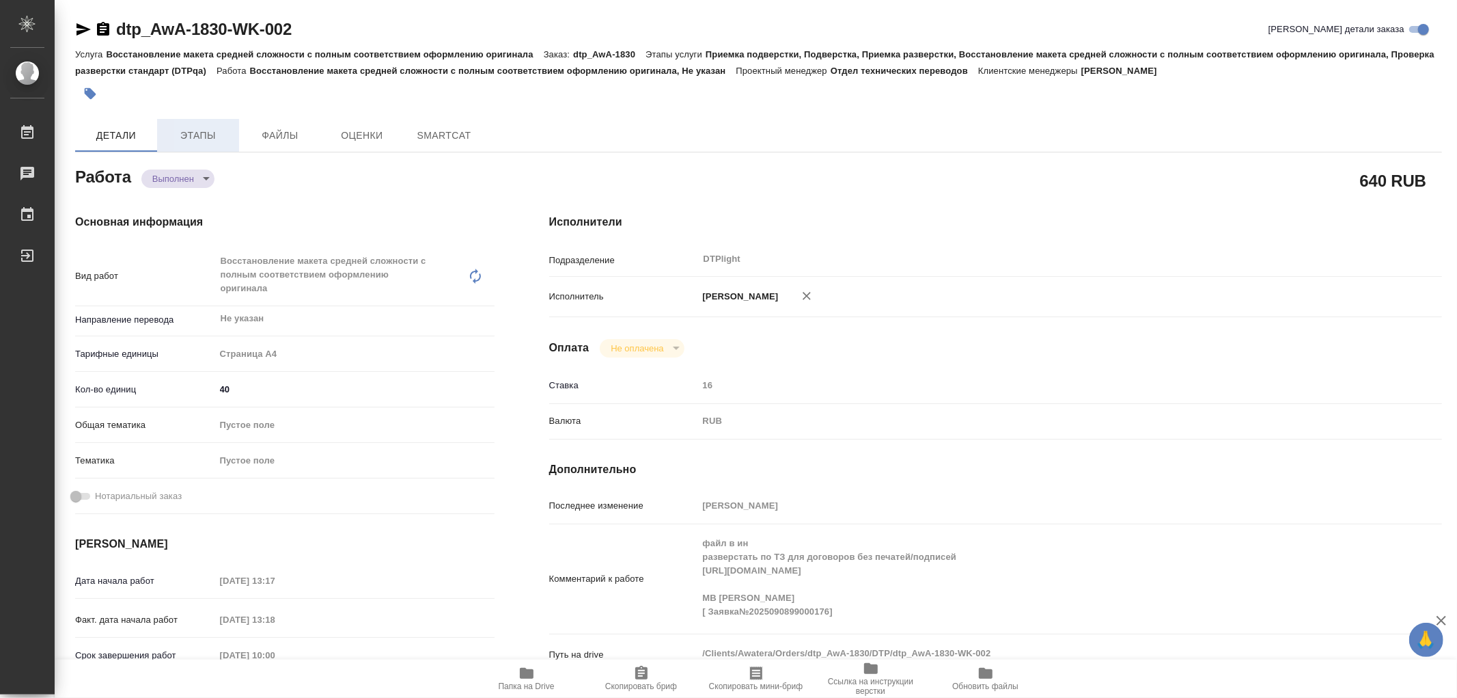
type textarea "x"
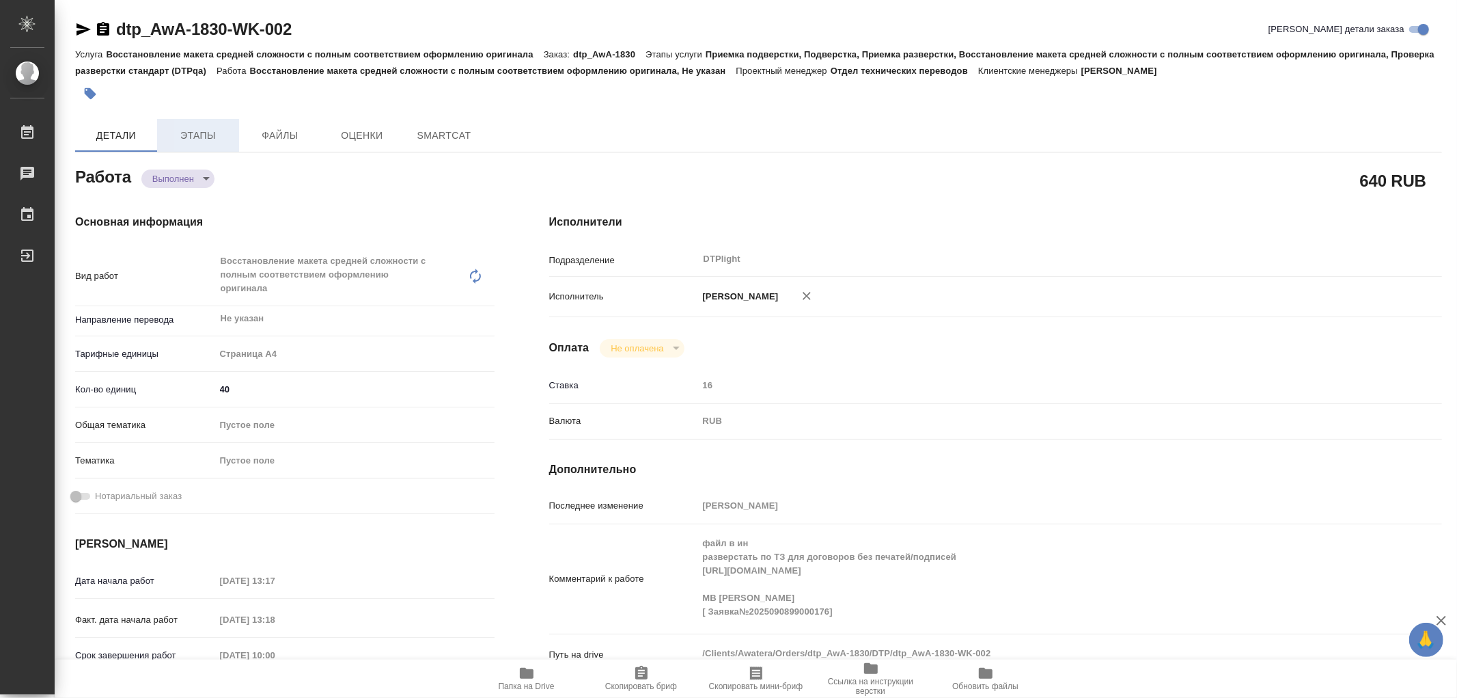
type textarea "x"
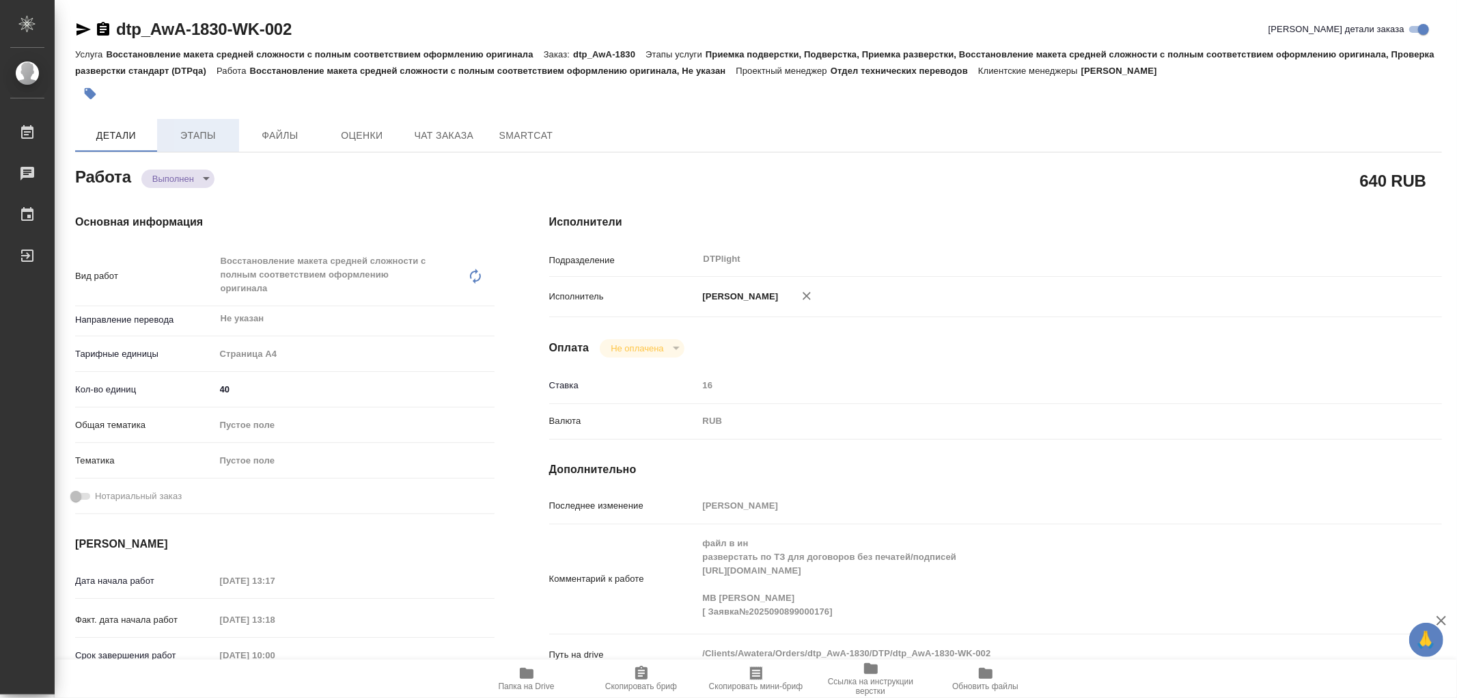
click at [212, 135] on span "Этапы" at bounding box center [198, 135] width 66 height 17
type textarea "x"
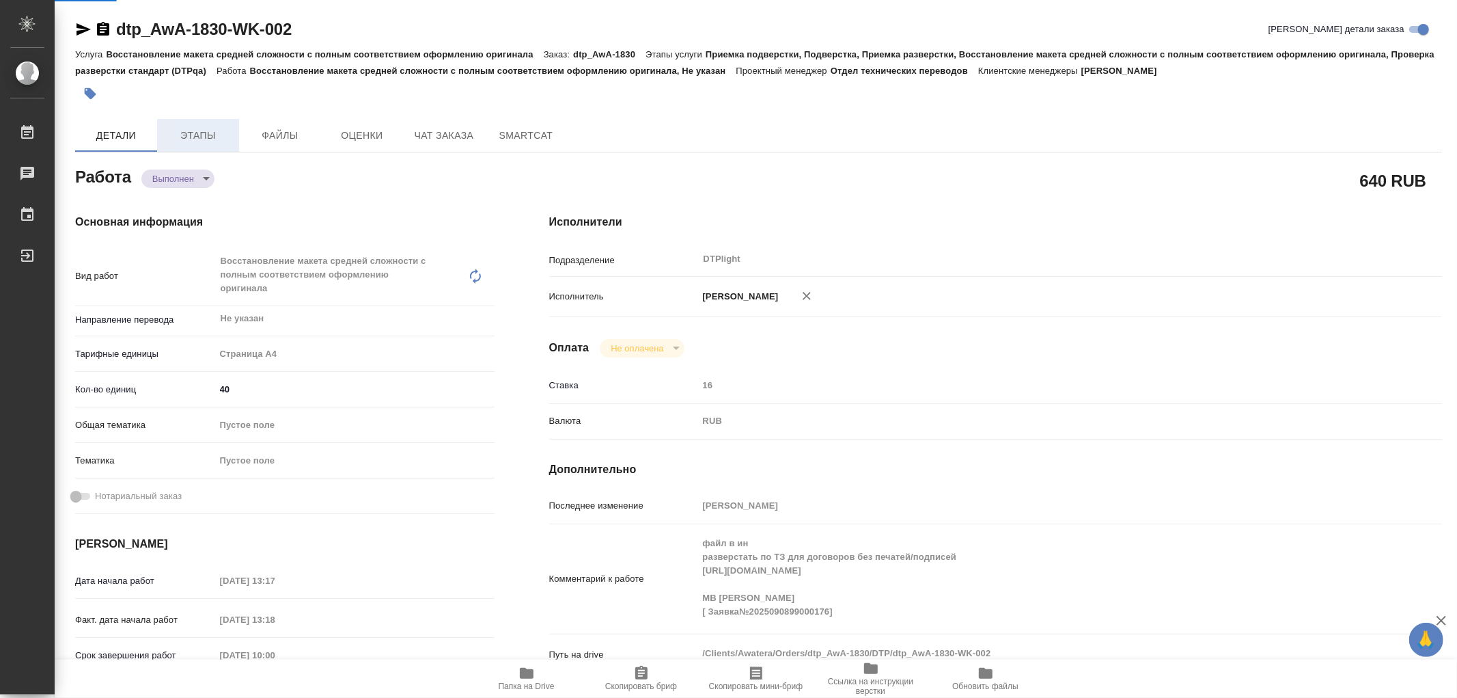
type textarea "x"
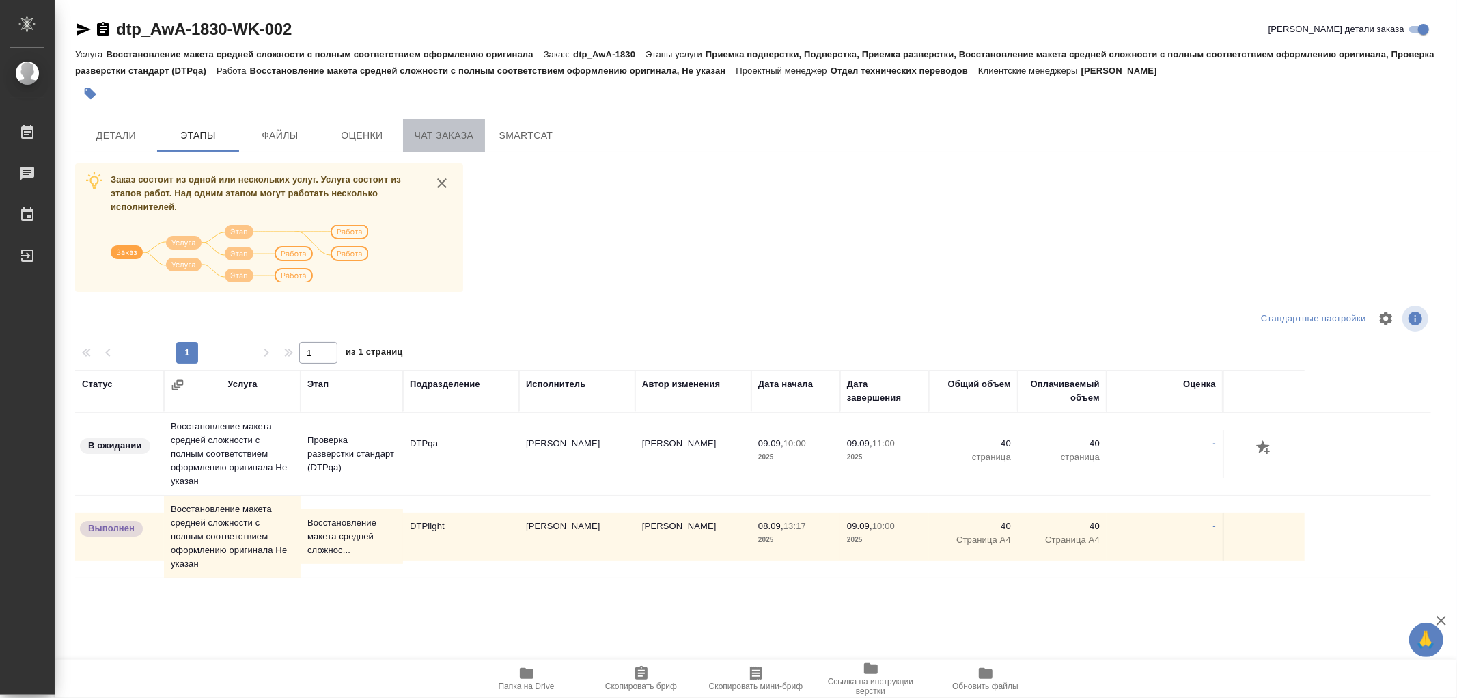
drag, startPoint x: 480, startPoint y: 122, endPoint x: 473, endPoint y: 128, distance: 8.7
click at [479, 122] on button "Чат заказа" at bounding box center [444, 135] width 82 height 33
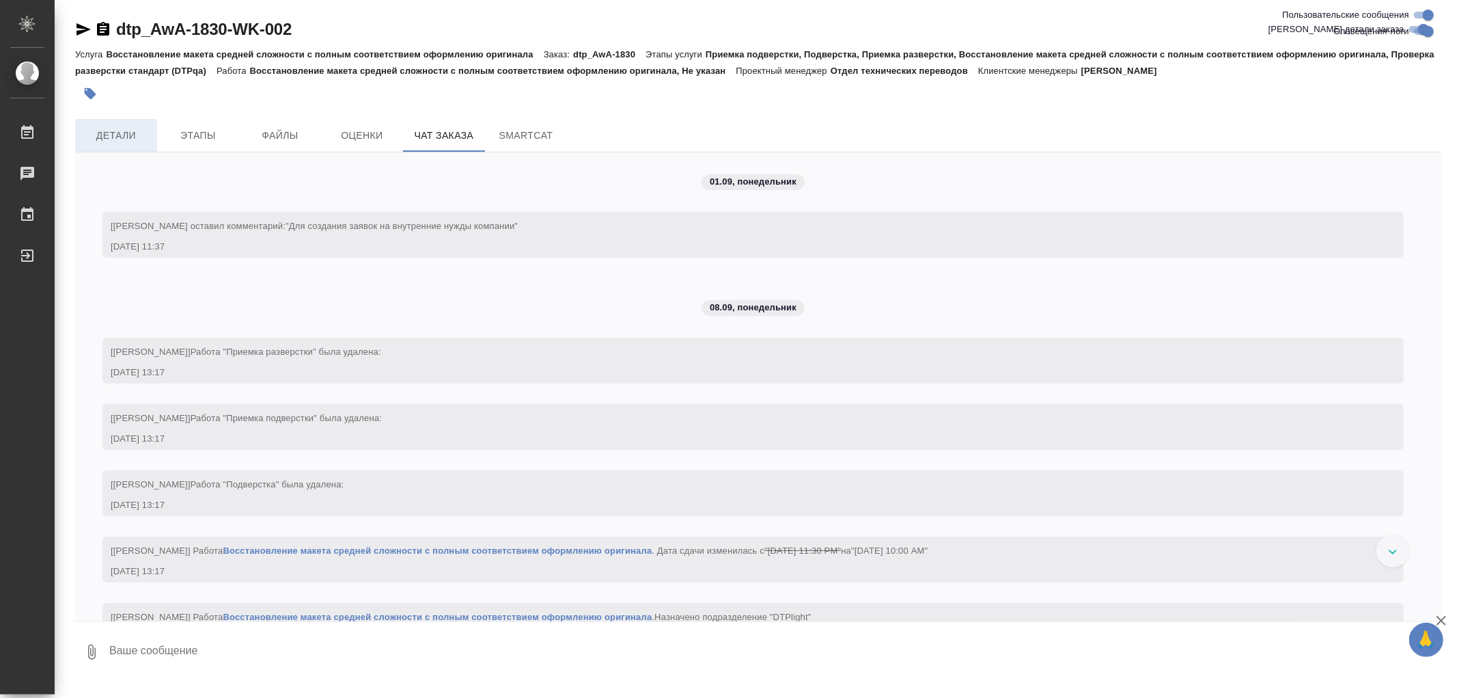
click at [122, 133] on span "Детали" at bounding box center [116, 135] width 66 height 17
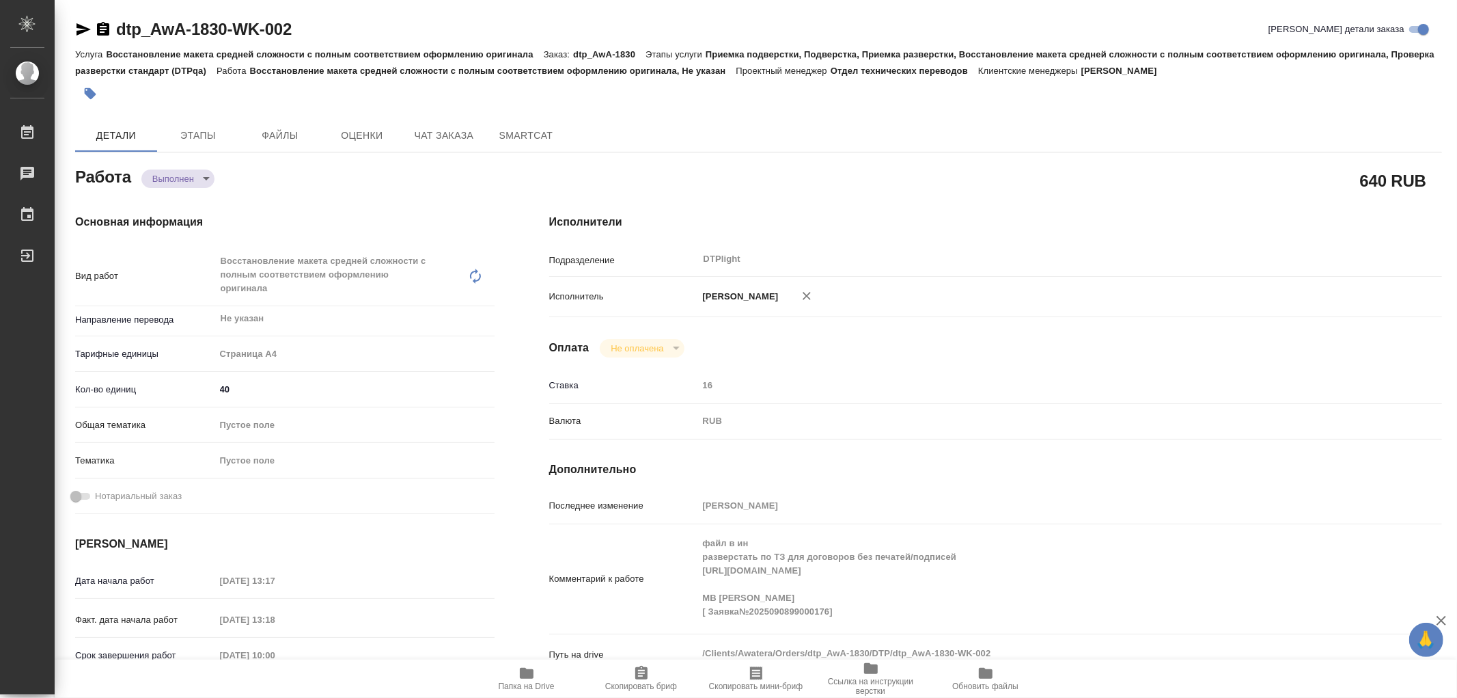
type textarea "x"
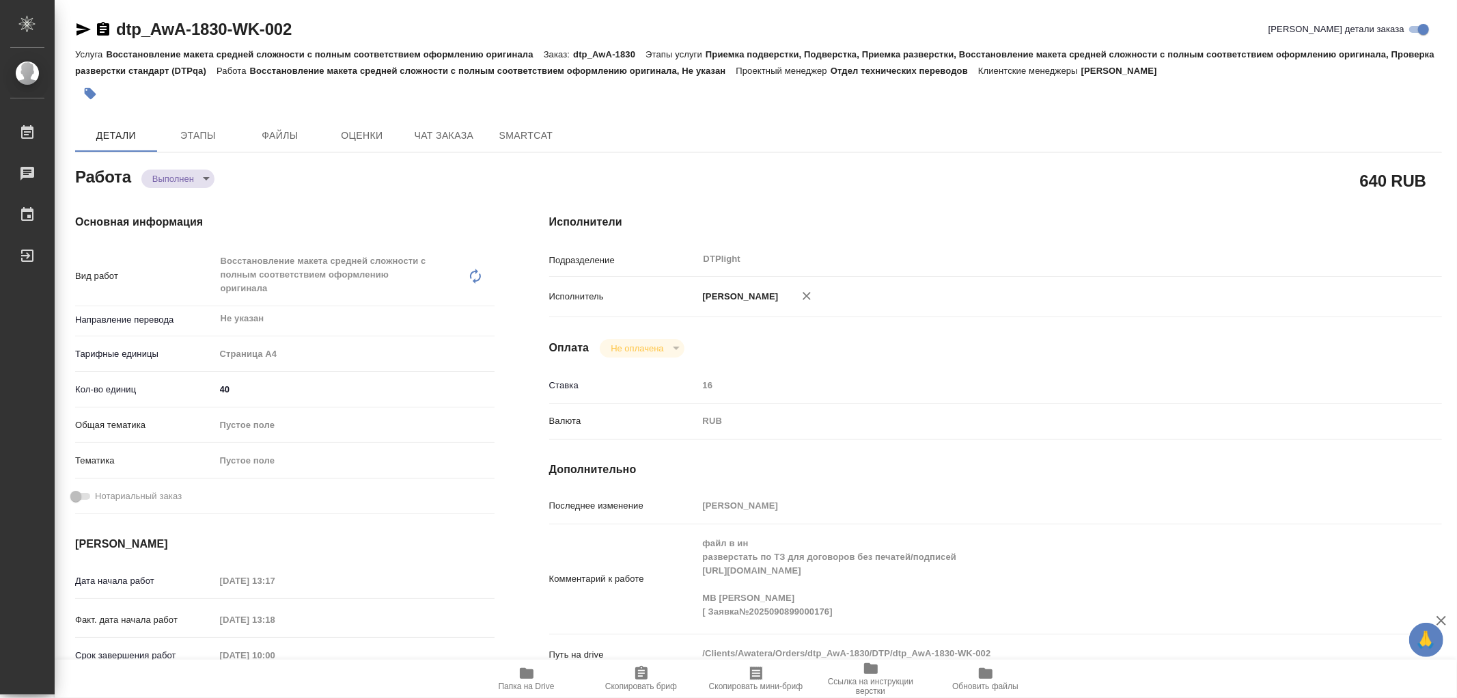
type textarea "x"
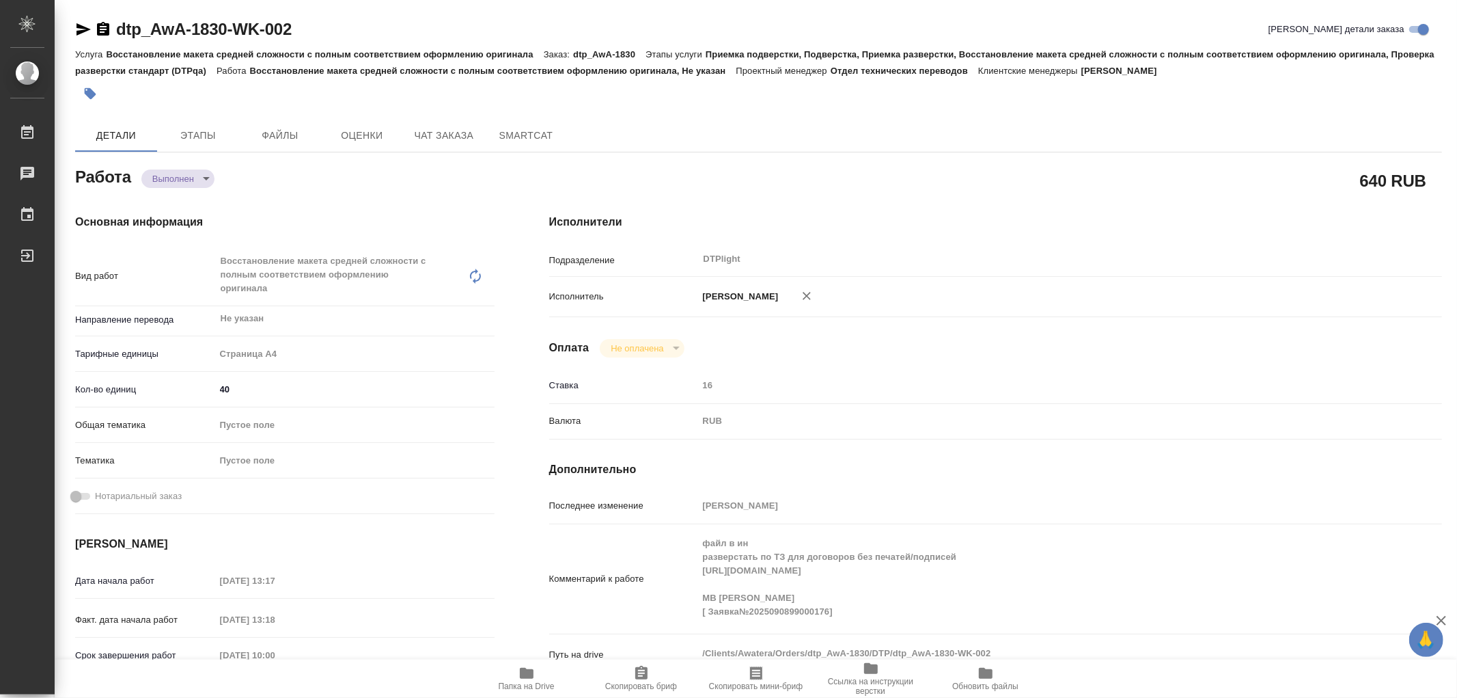
type textarea "x"
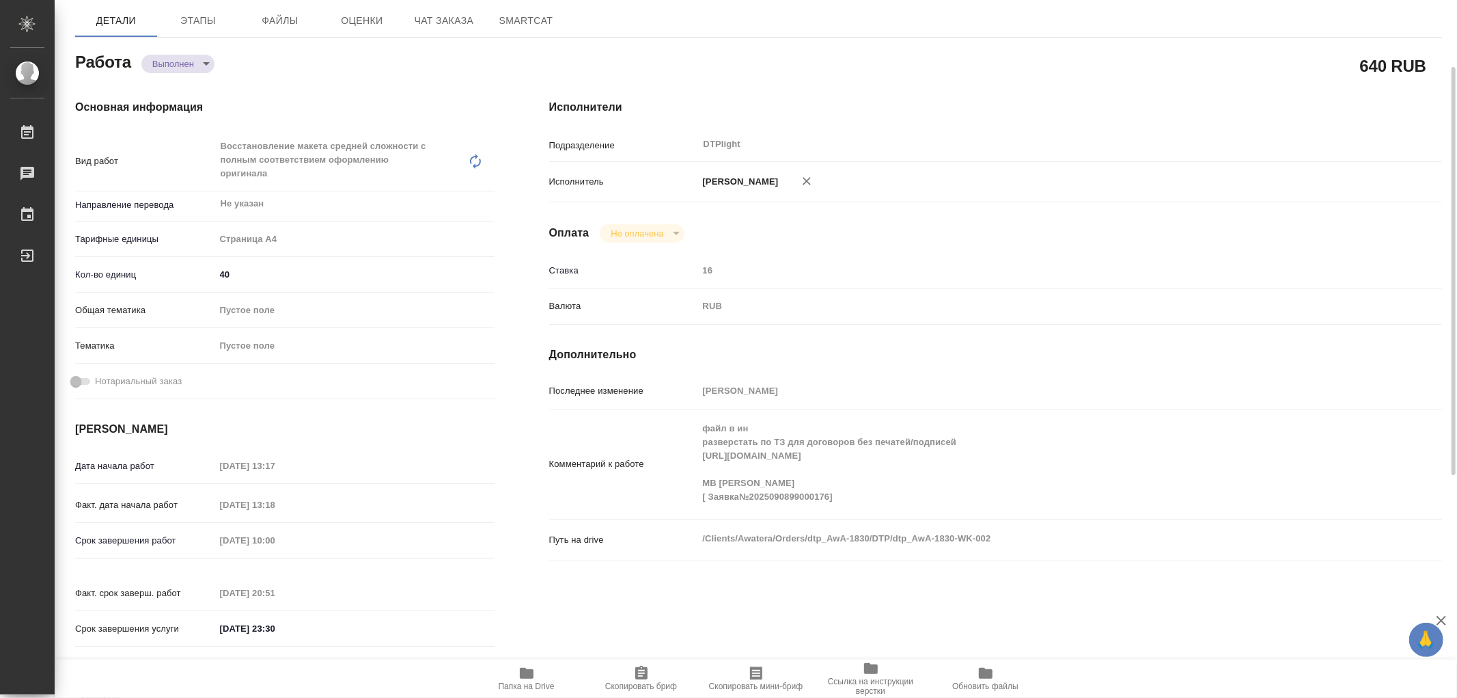
scroll to position [39, 0]
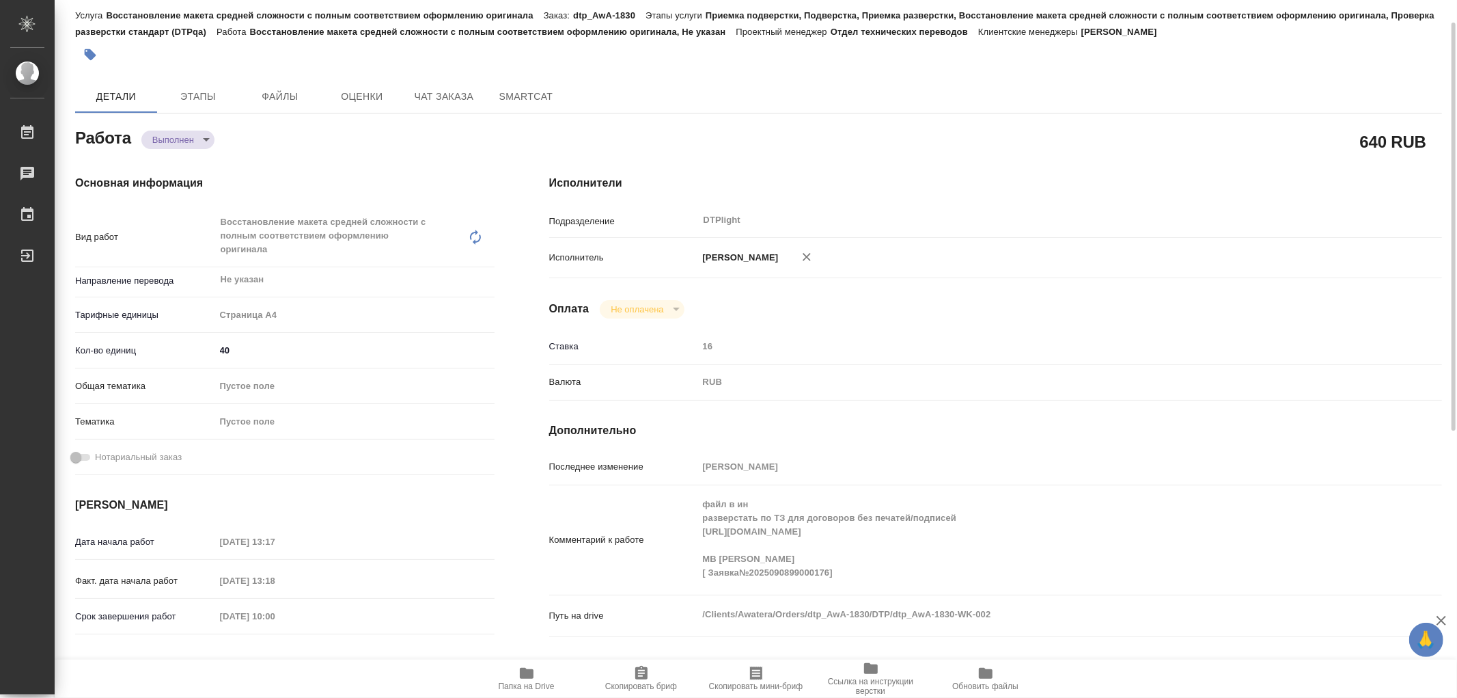
click at [167, 146] on body "🙏 .cls-1 fill:#fff; AWATERA Работы 0 Чаты График Выйти dtp_AwA-1830-WK-002 Крат…" at bounding box center [728, 349] width 1457 height 698
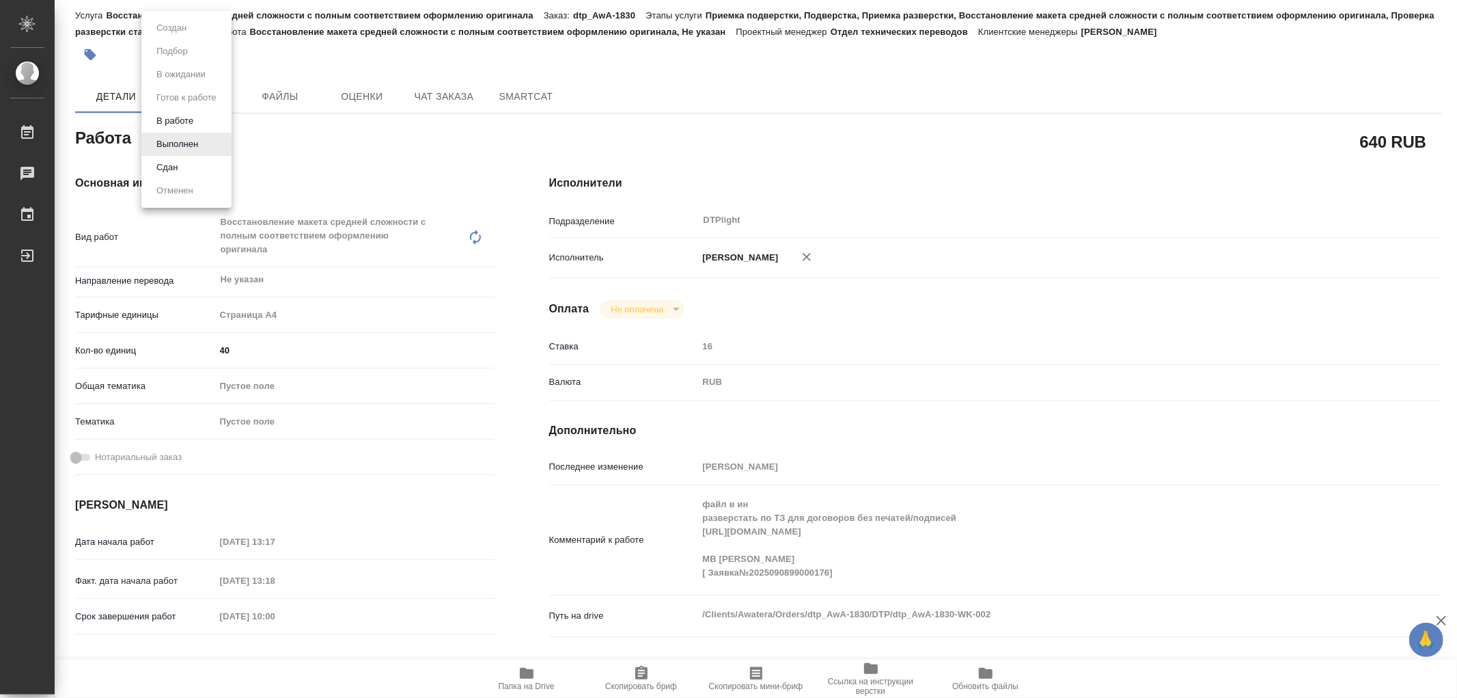
click at [398, 182] on div at bounding box center [728, 349] width 1457 height 698
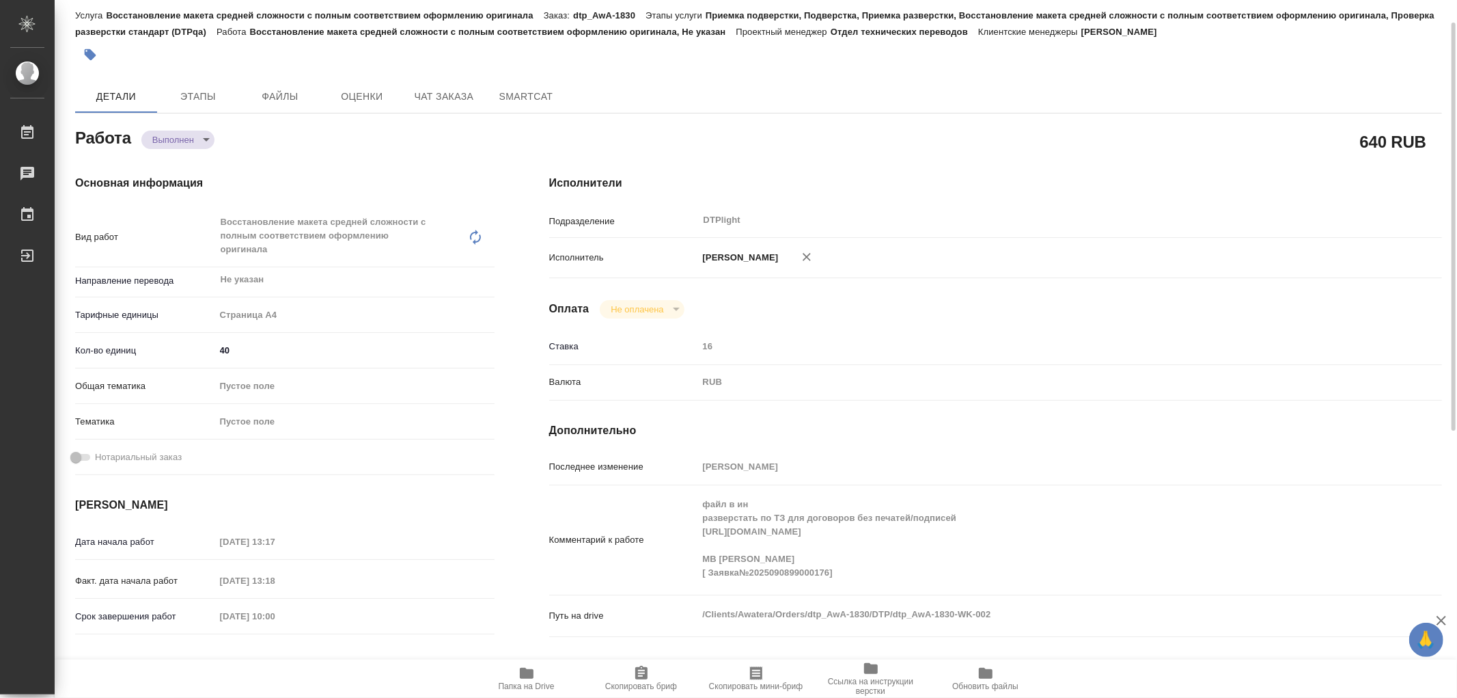
click at [184, 139] on body "🙏 .cls-1 fill:#fff; AWATERA Работы 0 Чаты График Выйти dtp_AwA-1830-WK-002 Крат…" at bounding box center [728, 349] width 1457 height 698
click at [182, 165] on li "Сдан" at bounding box center [186, 167] width 90 height 23
type textarea "x"
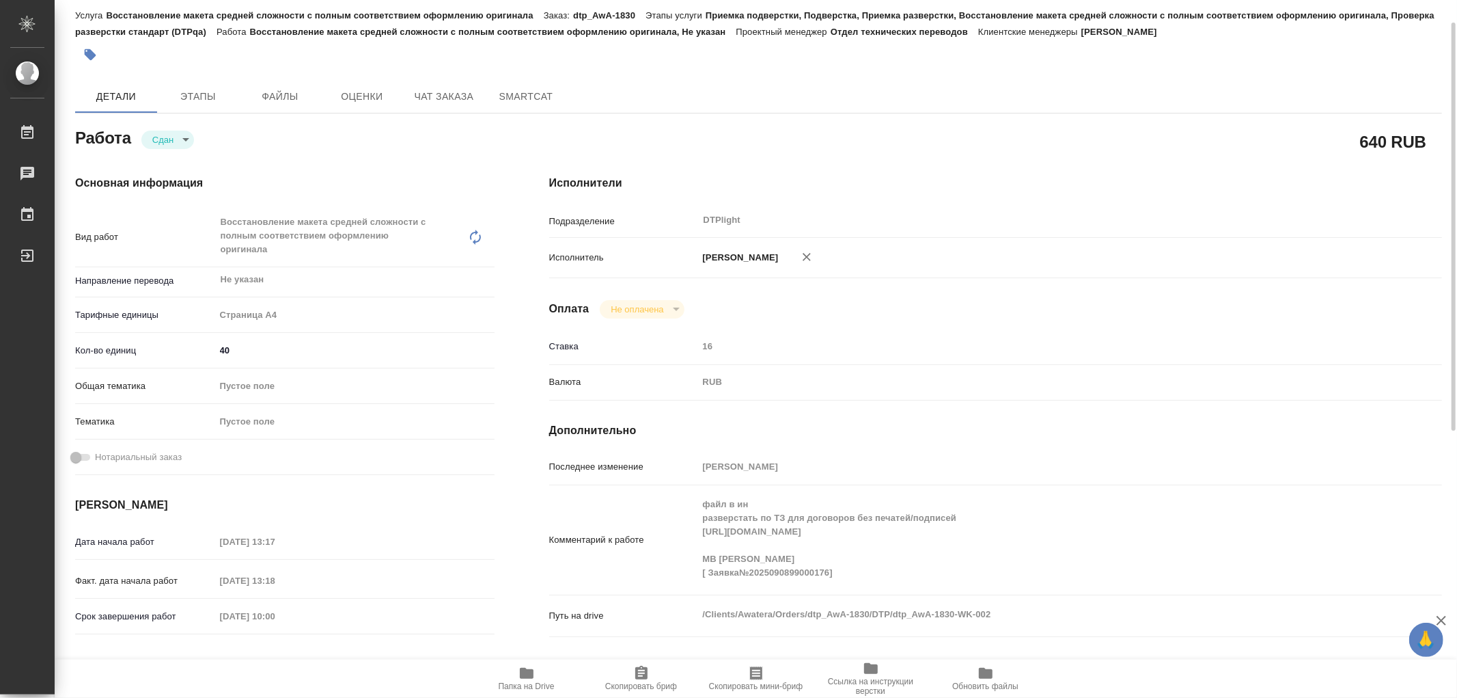
type textarea "x"
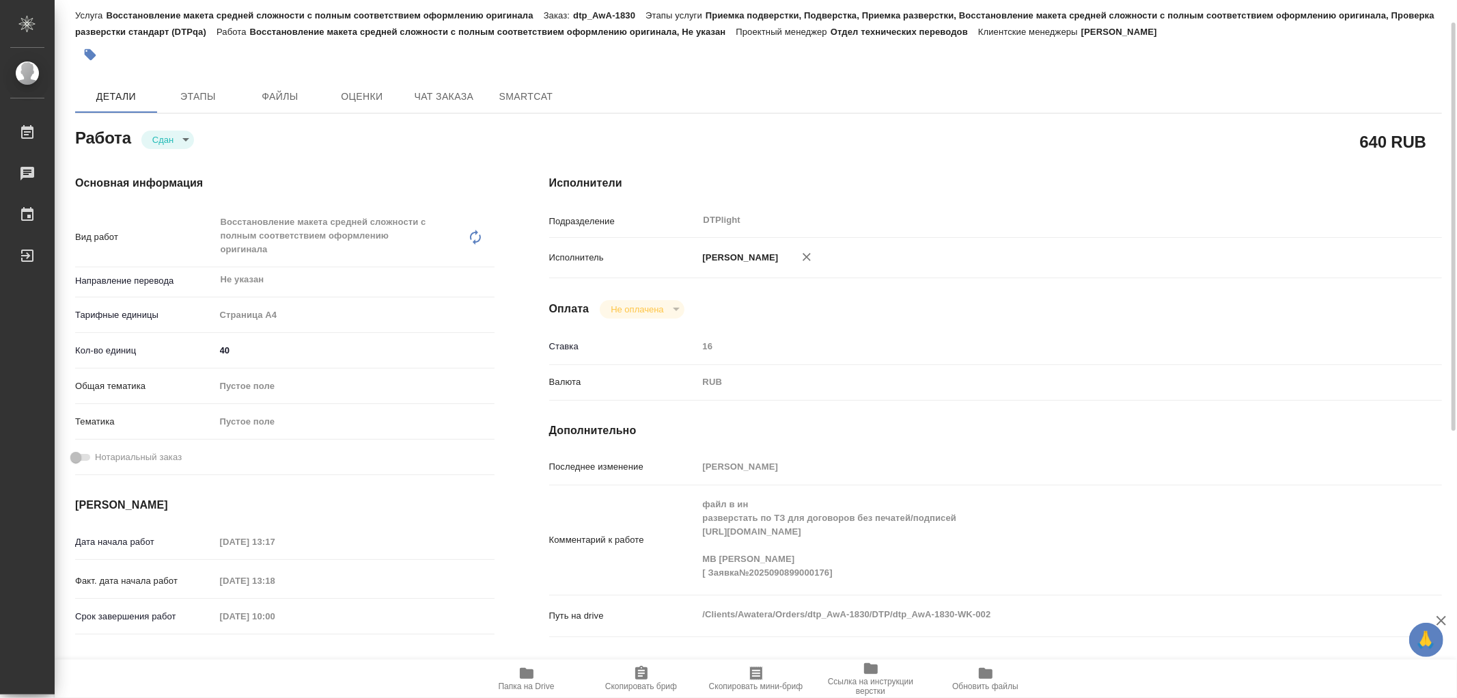
type textarea "x"
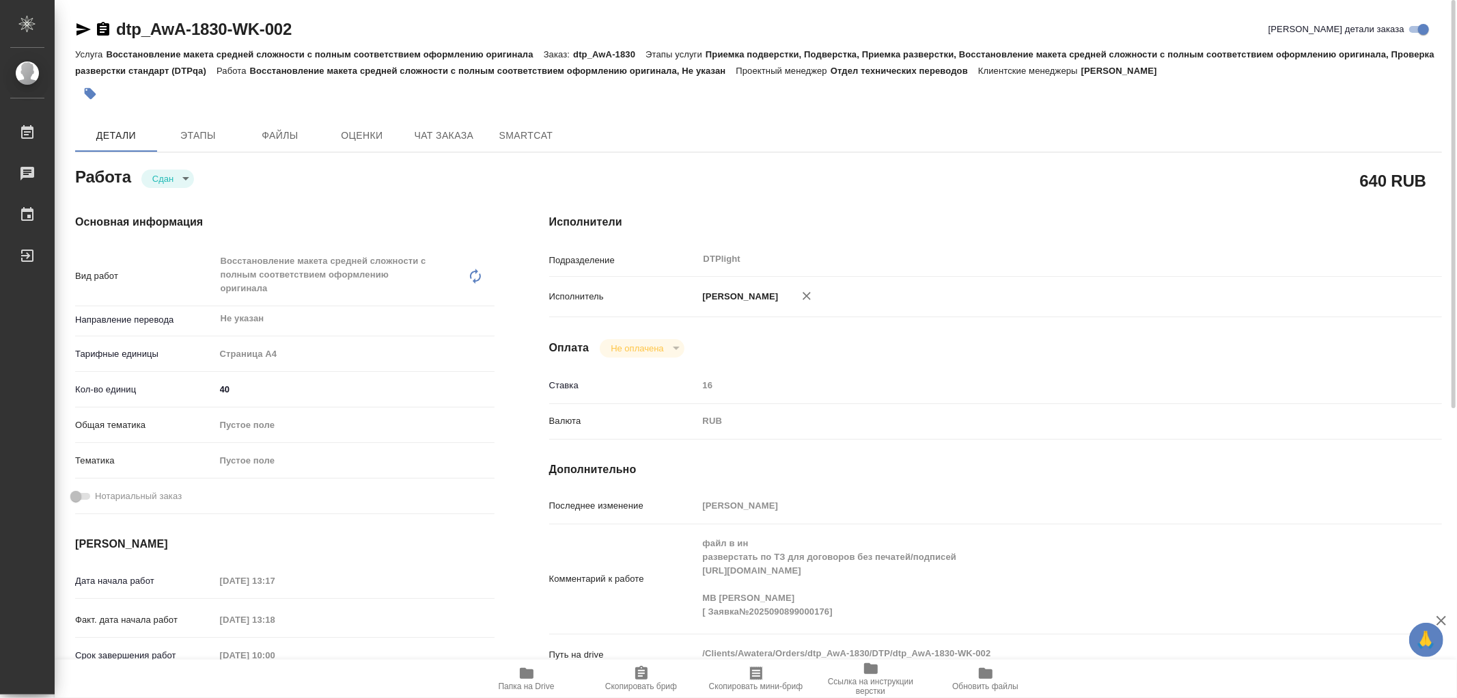
type textarea "x"
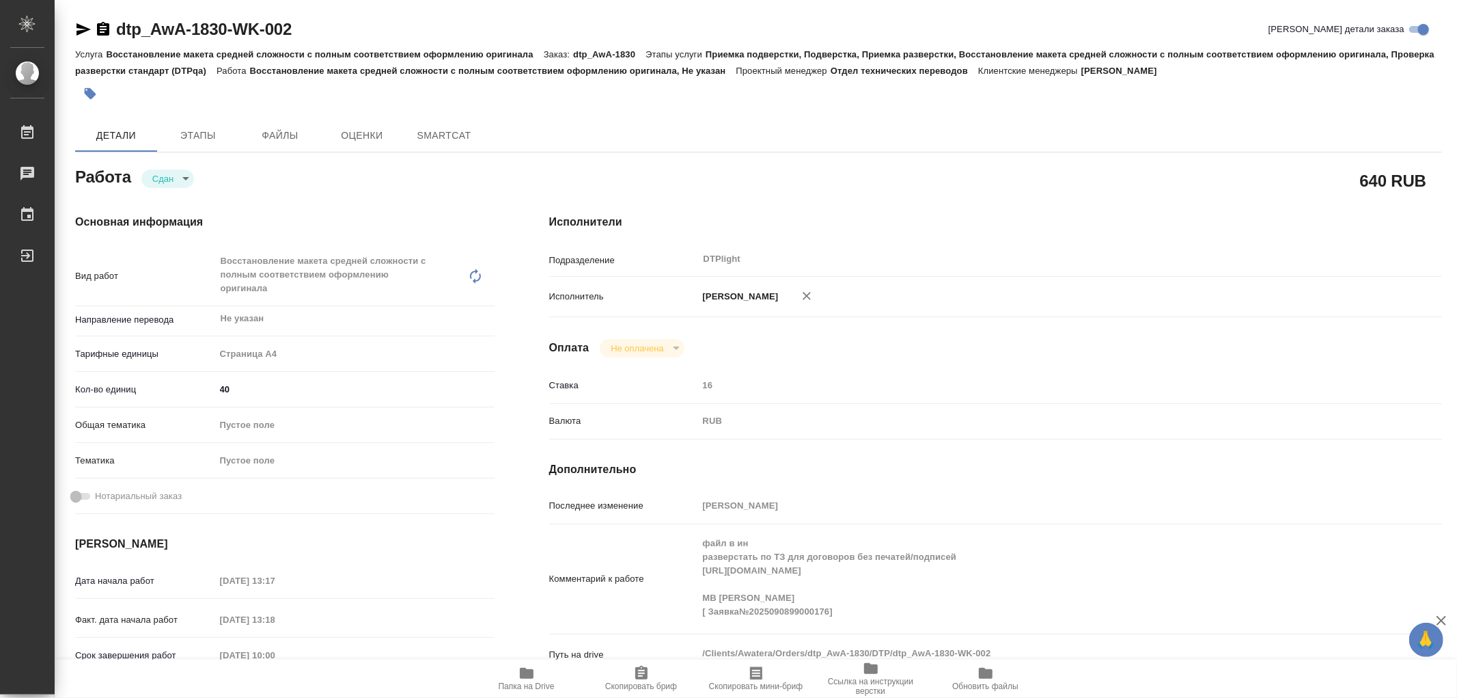
type textarea "x"
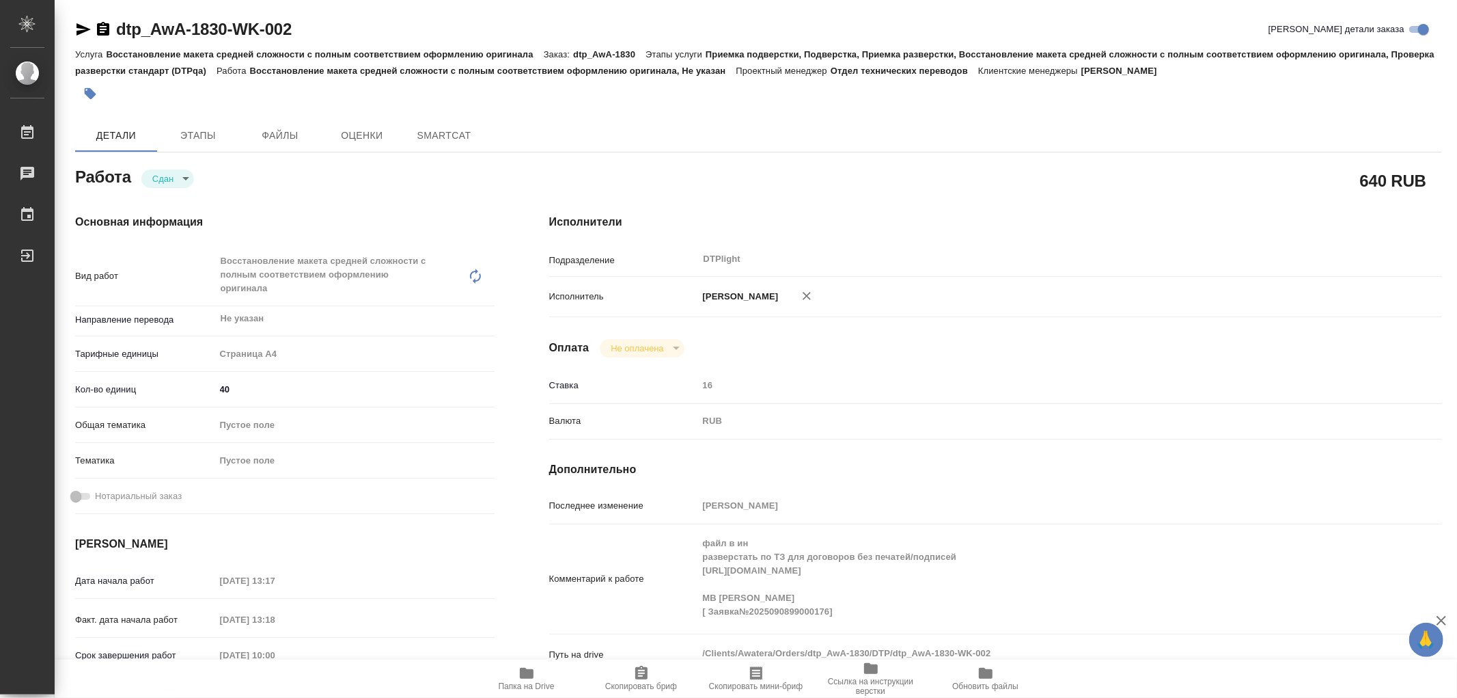
type textarea "x"
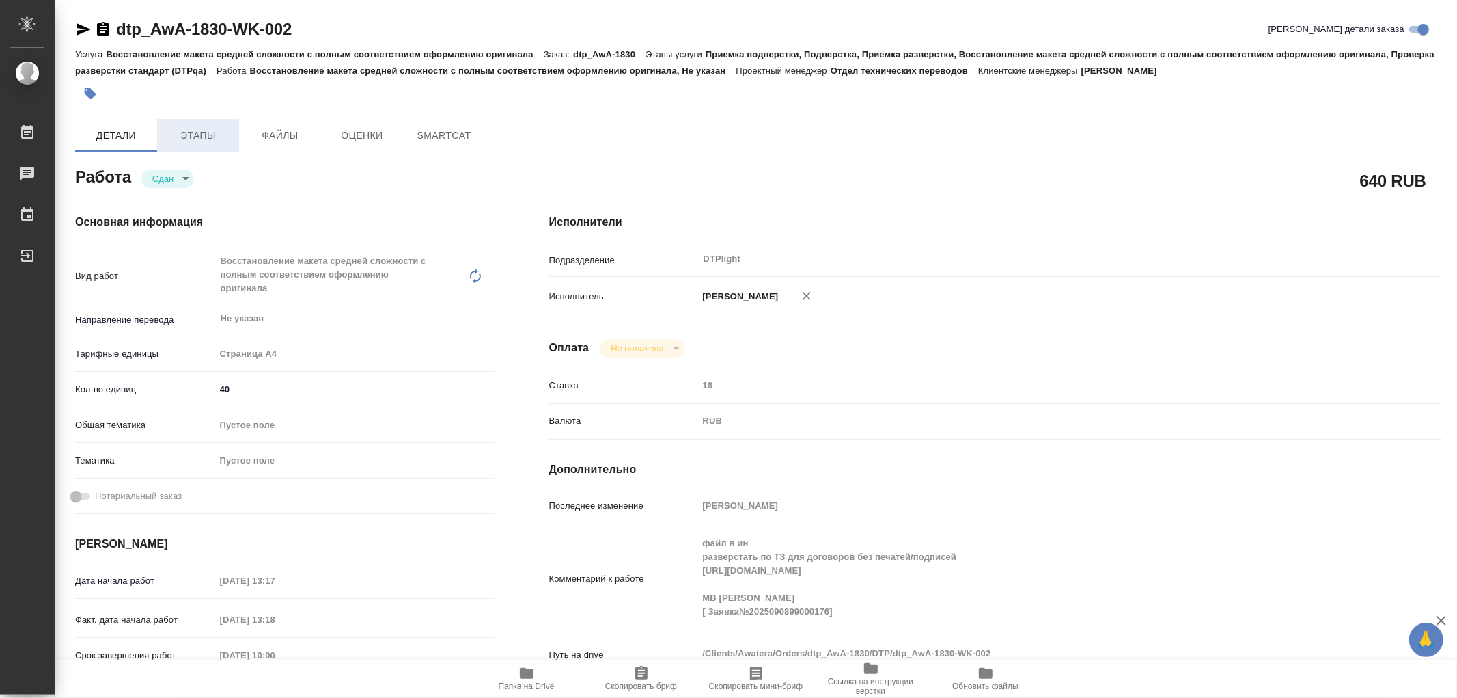
type textarea "x"
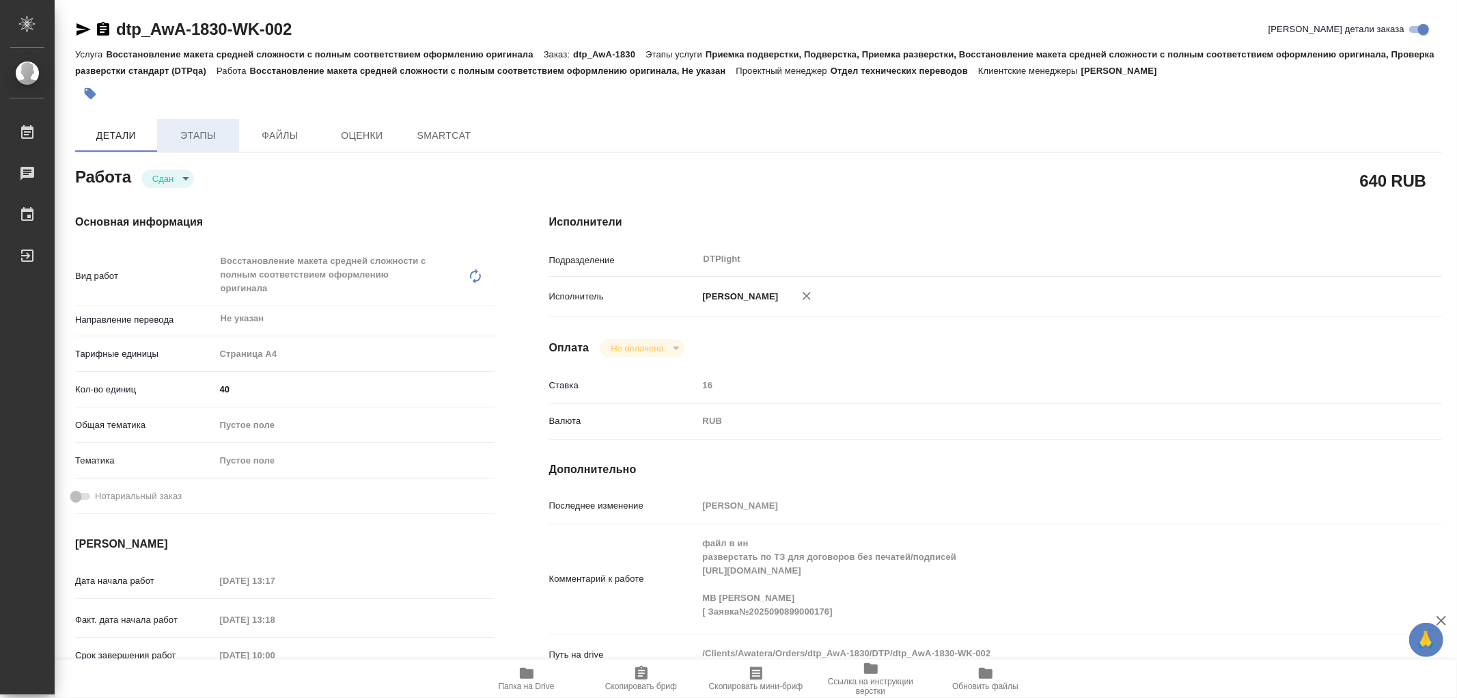
type textarea "x"
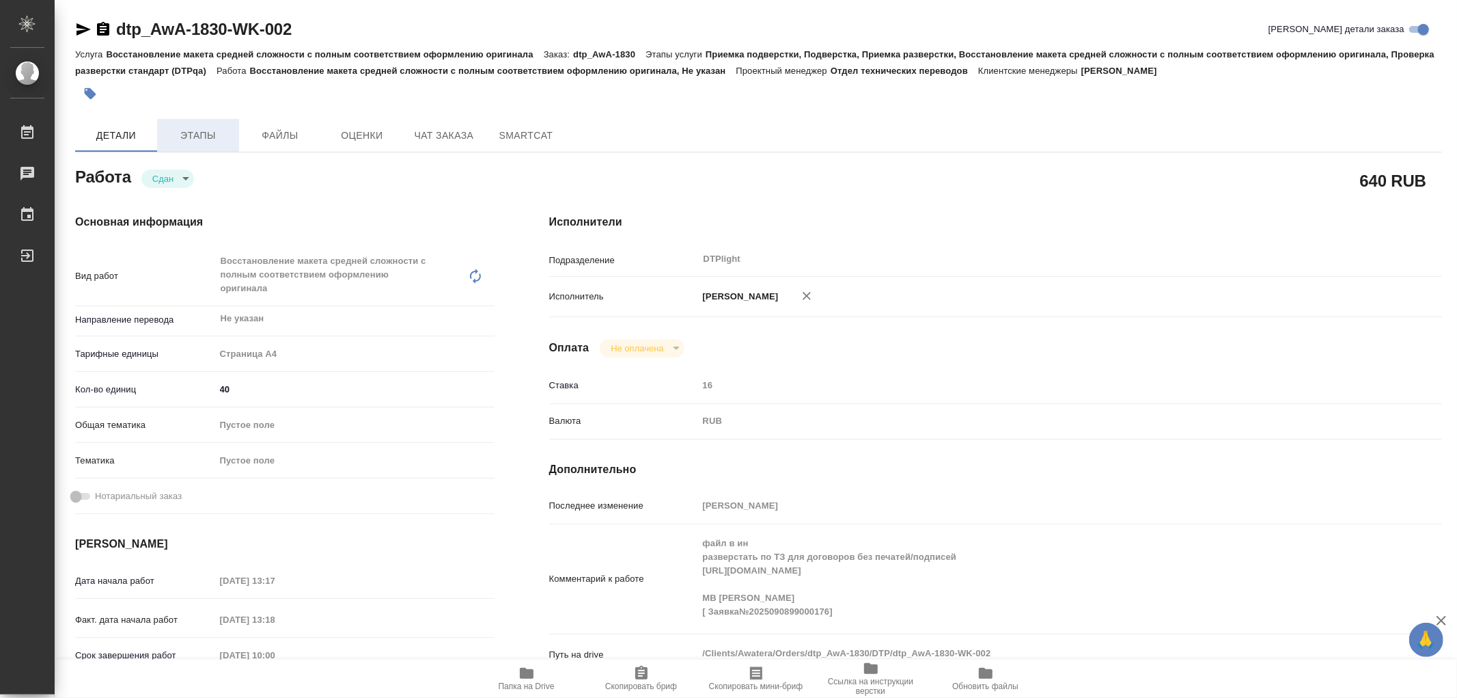
click at [202, 137] on span "Этапы" at bounding box center [198, 135] width 66 height 17
